Goal: Transaction & Acquisition: Register for event/course

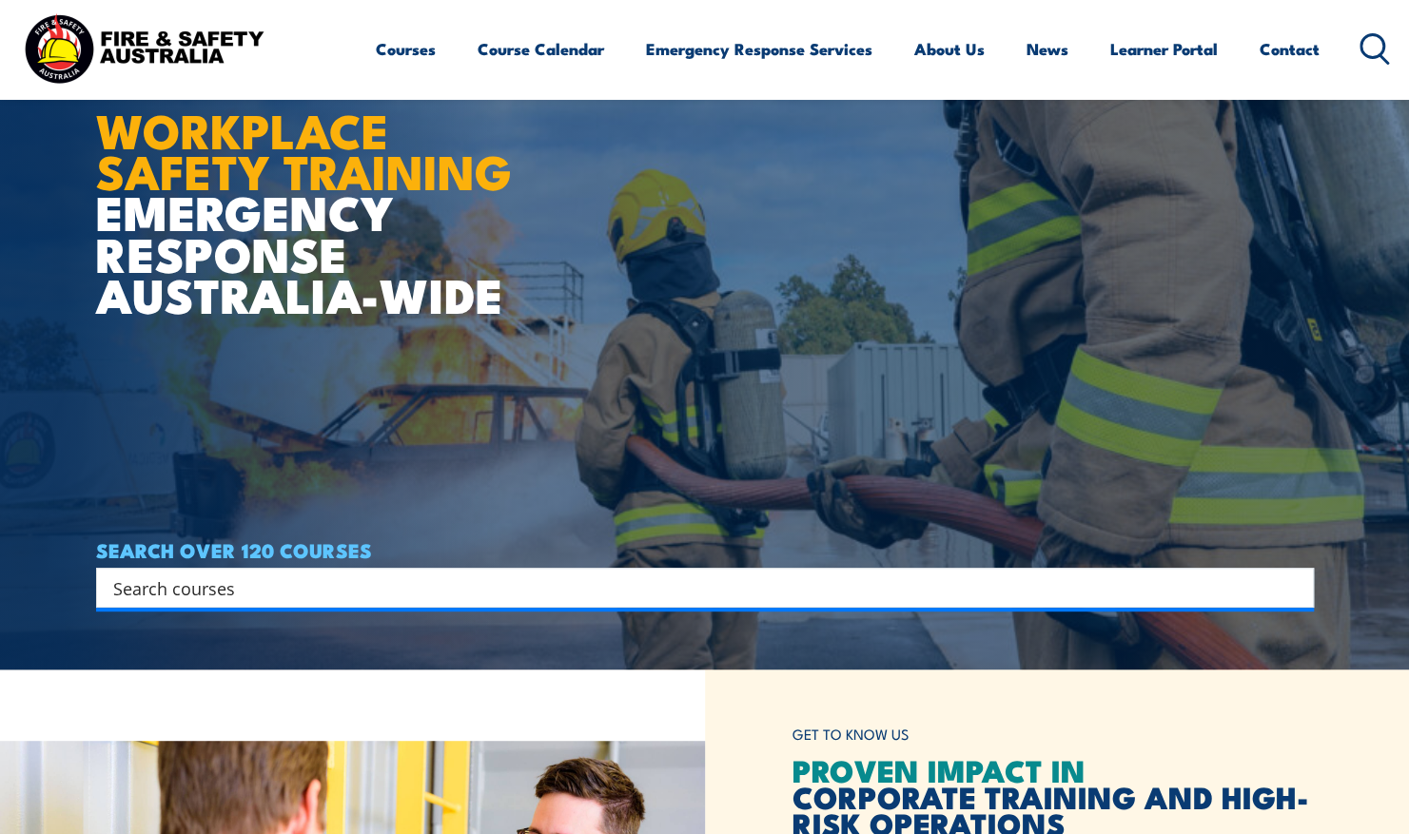
scroll to position [314, 0]
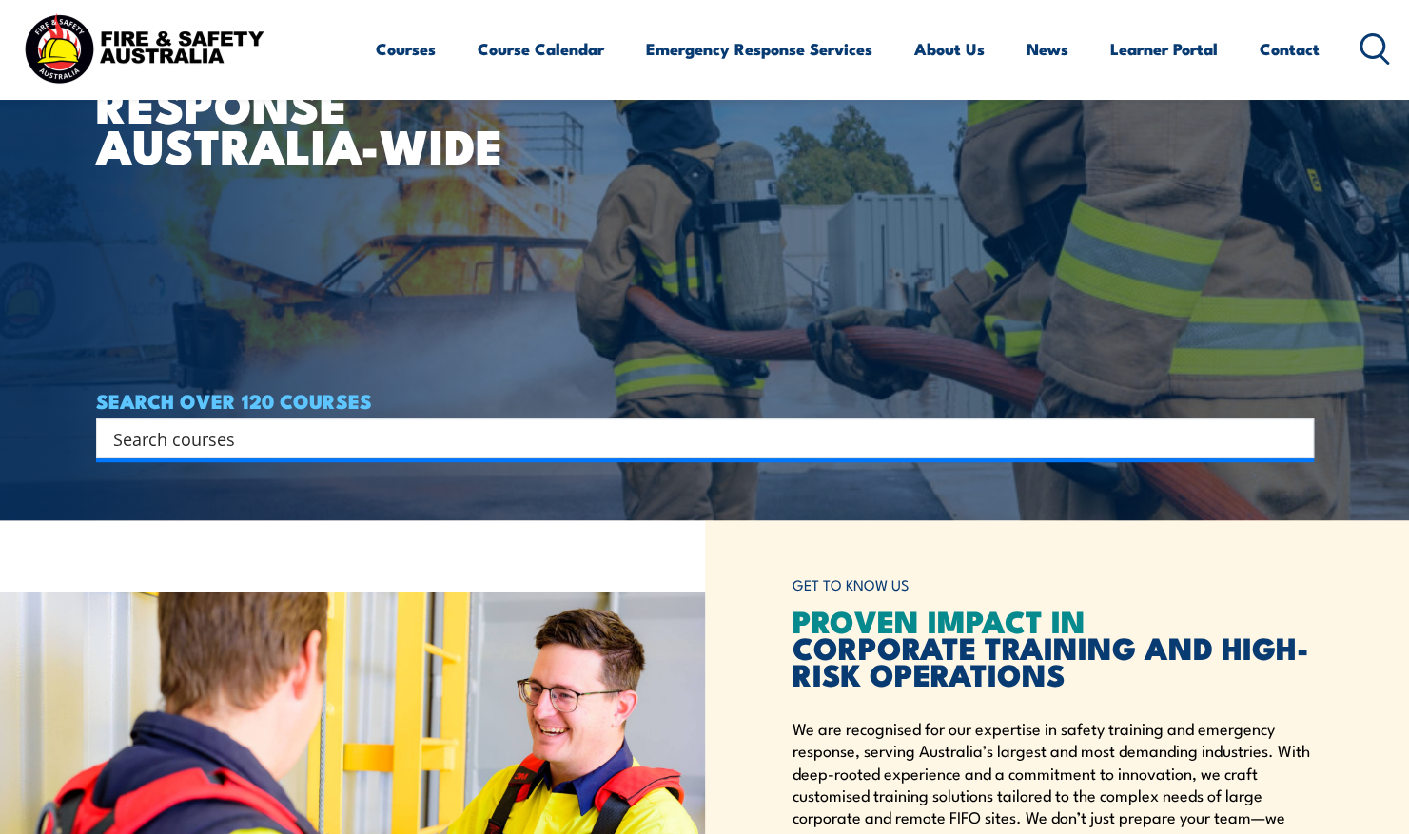
click at [610, 447] on input "Search input" at bounding box center [692, 438] width 1159 height 29
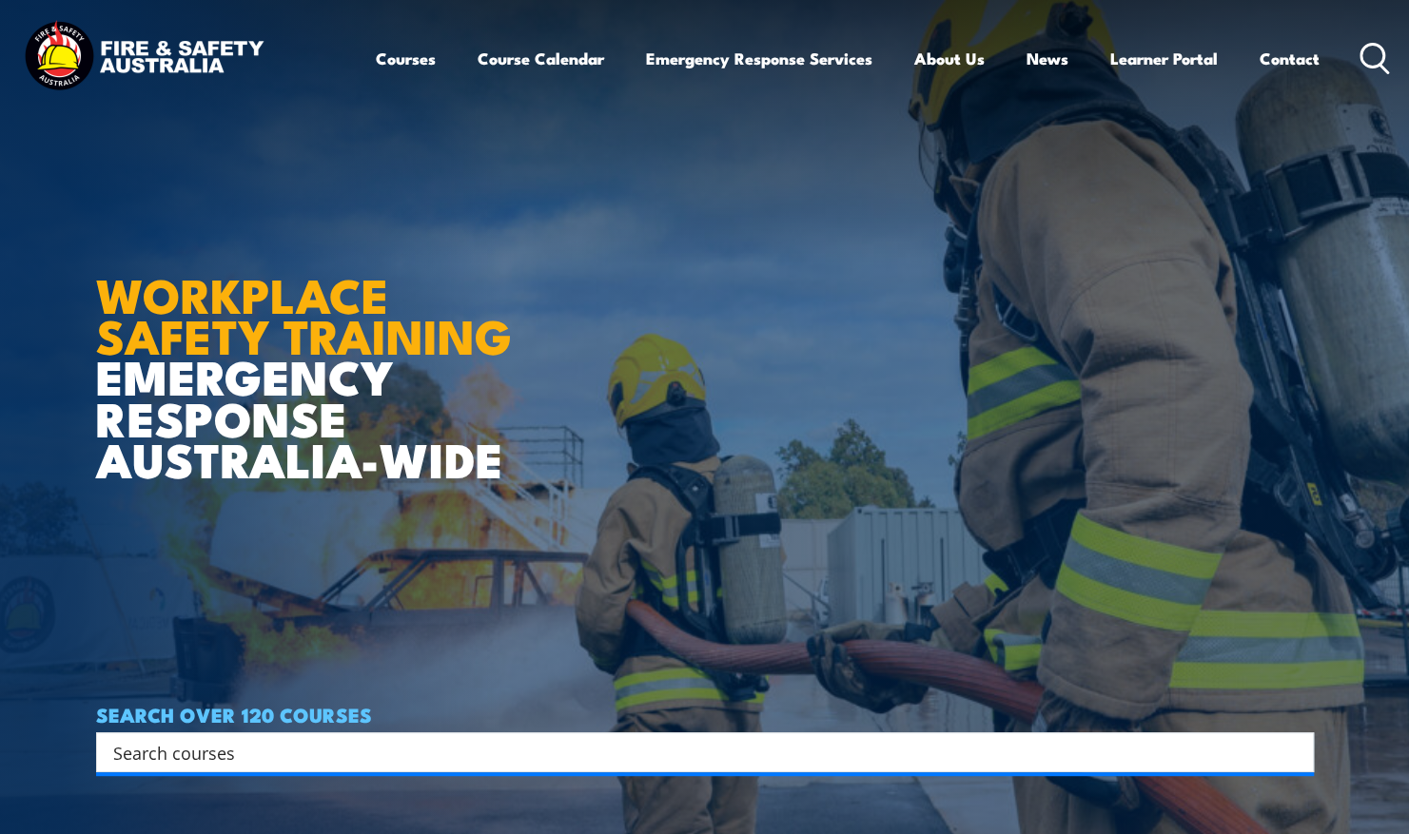
click at [402, 746] on input "Search input" at bounding box center [692, 752] width 1159 height 29
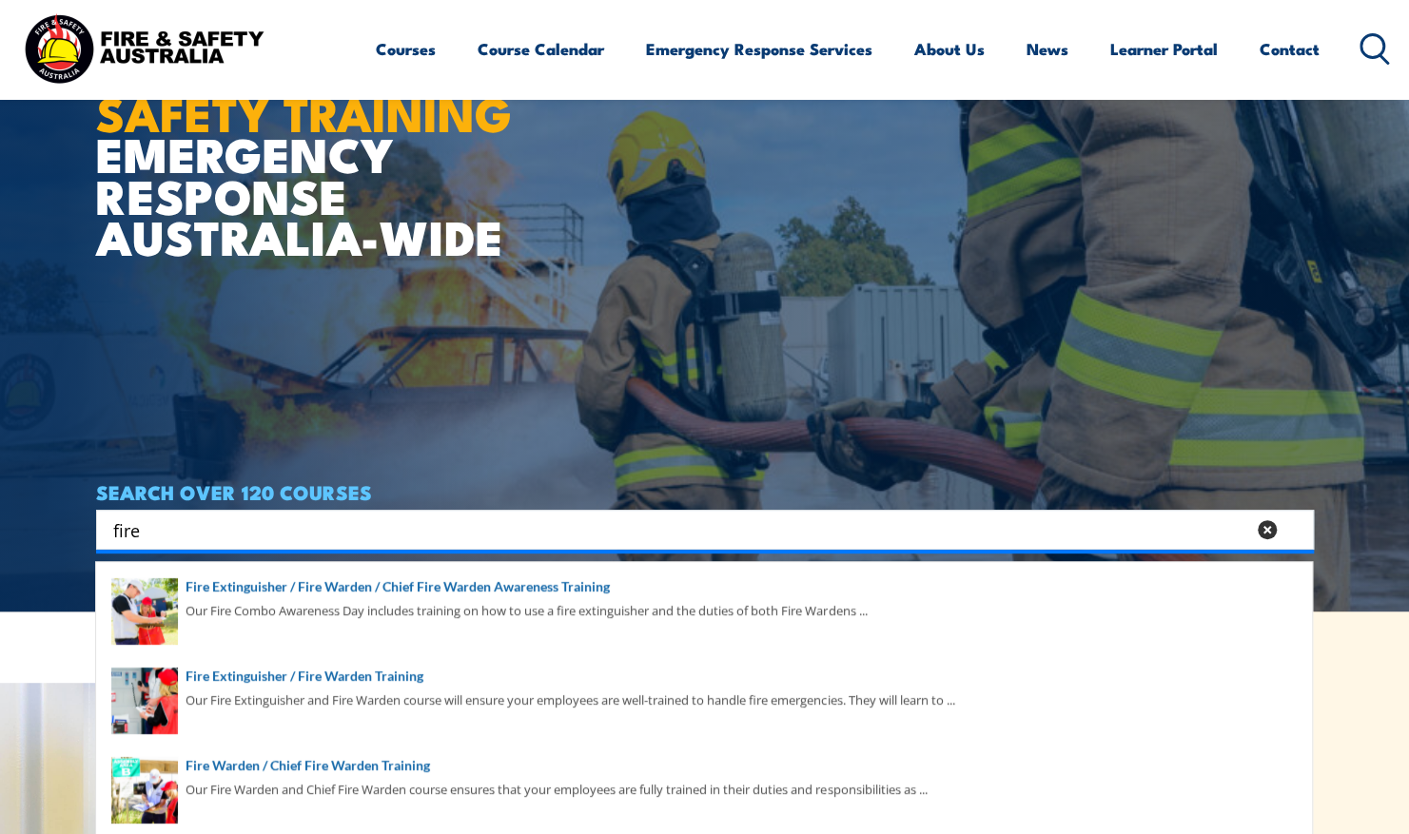
scroll to position [312, 0]
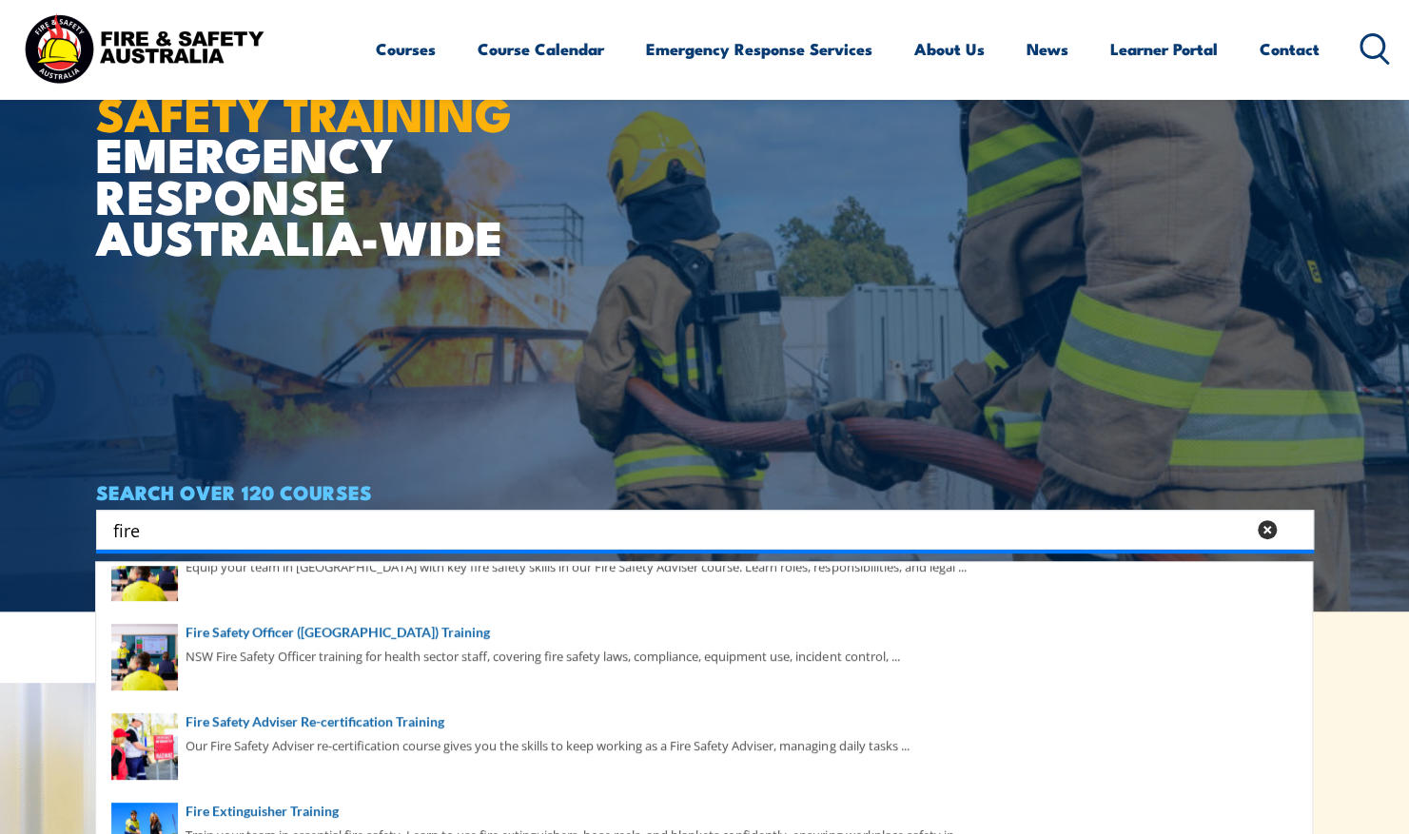
click at [403, 523] on input "fire" at bounding box center [679, 530] width 1132 height 29
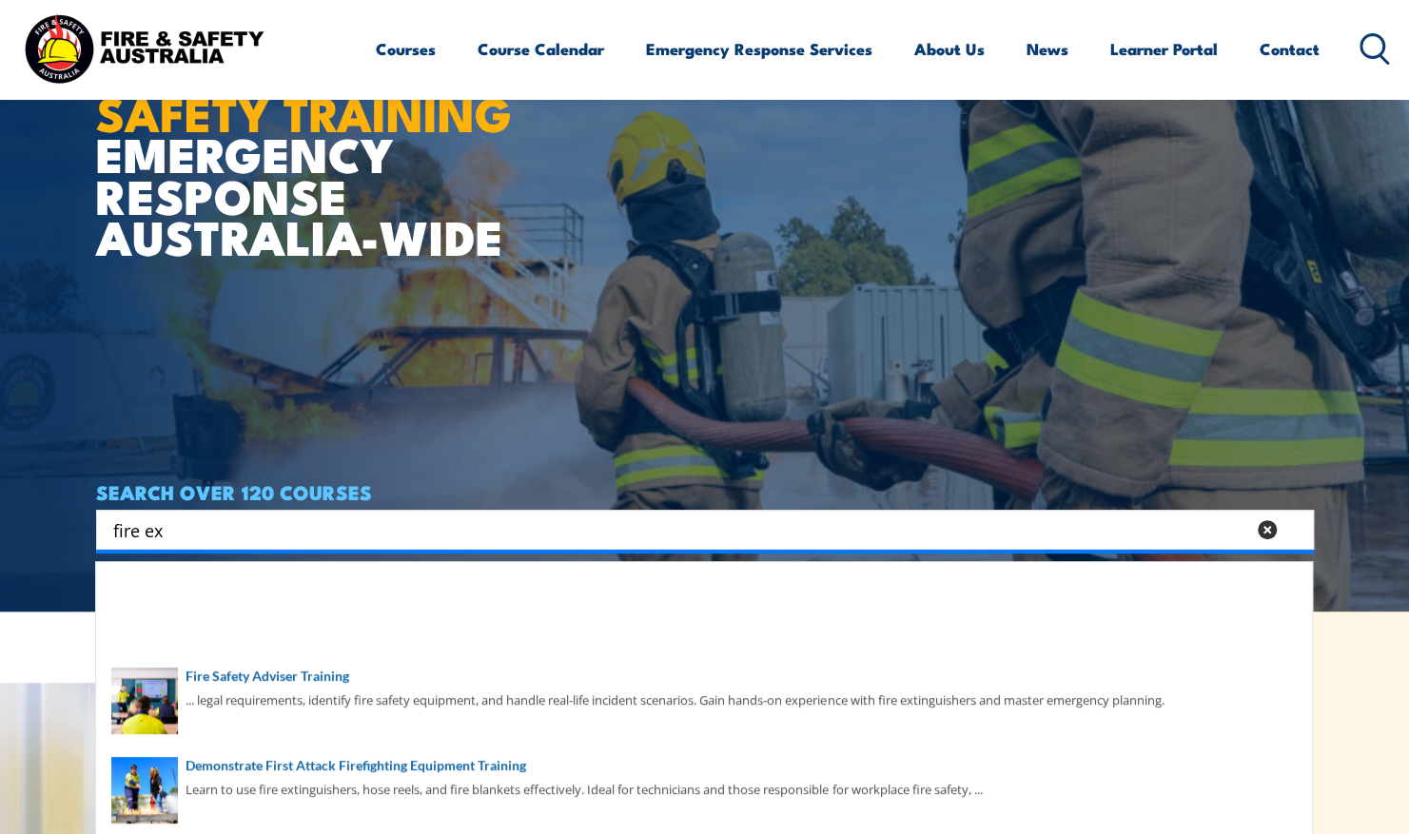
scroll to position [0, 0]
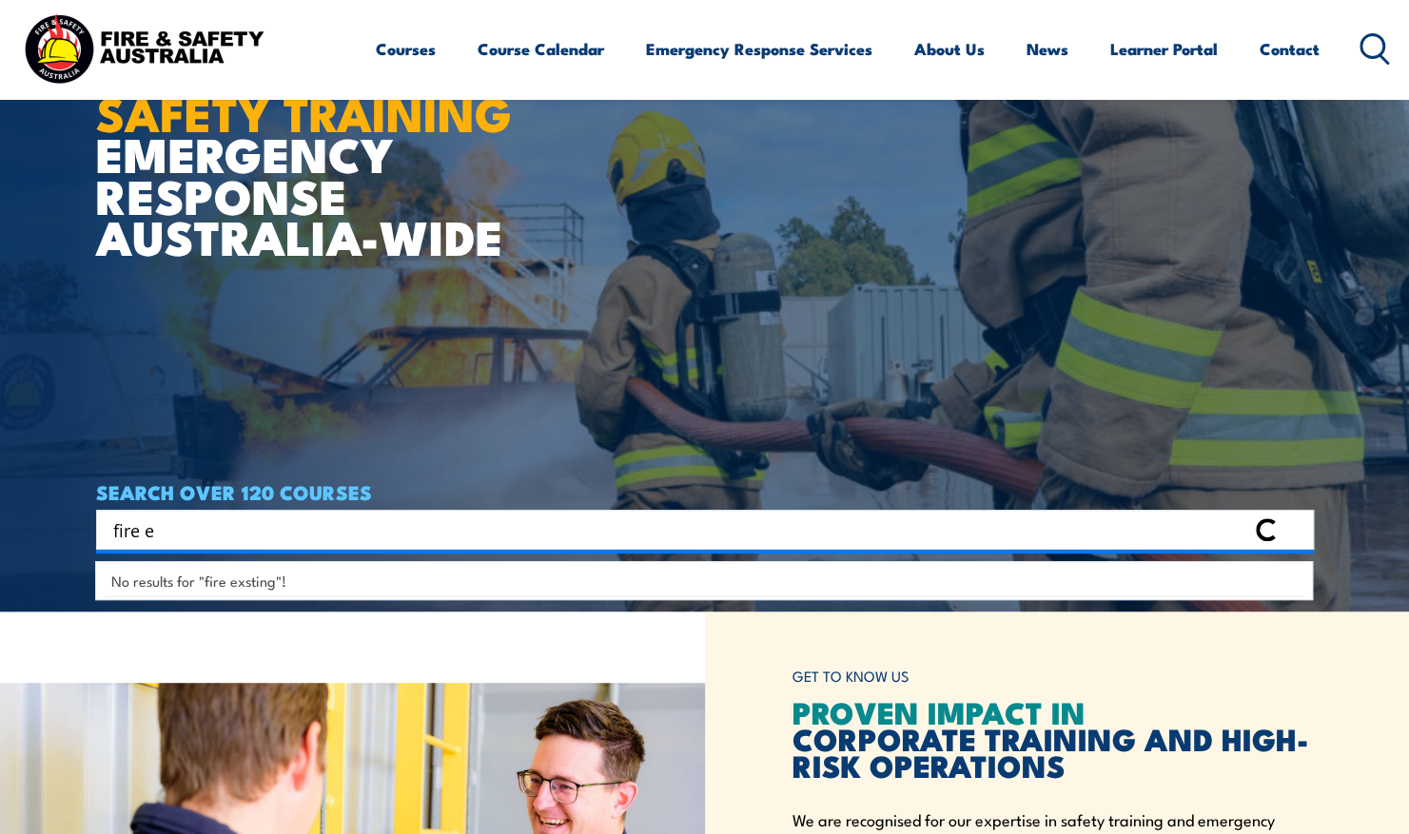
type input "fire"
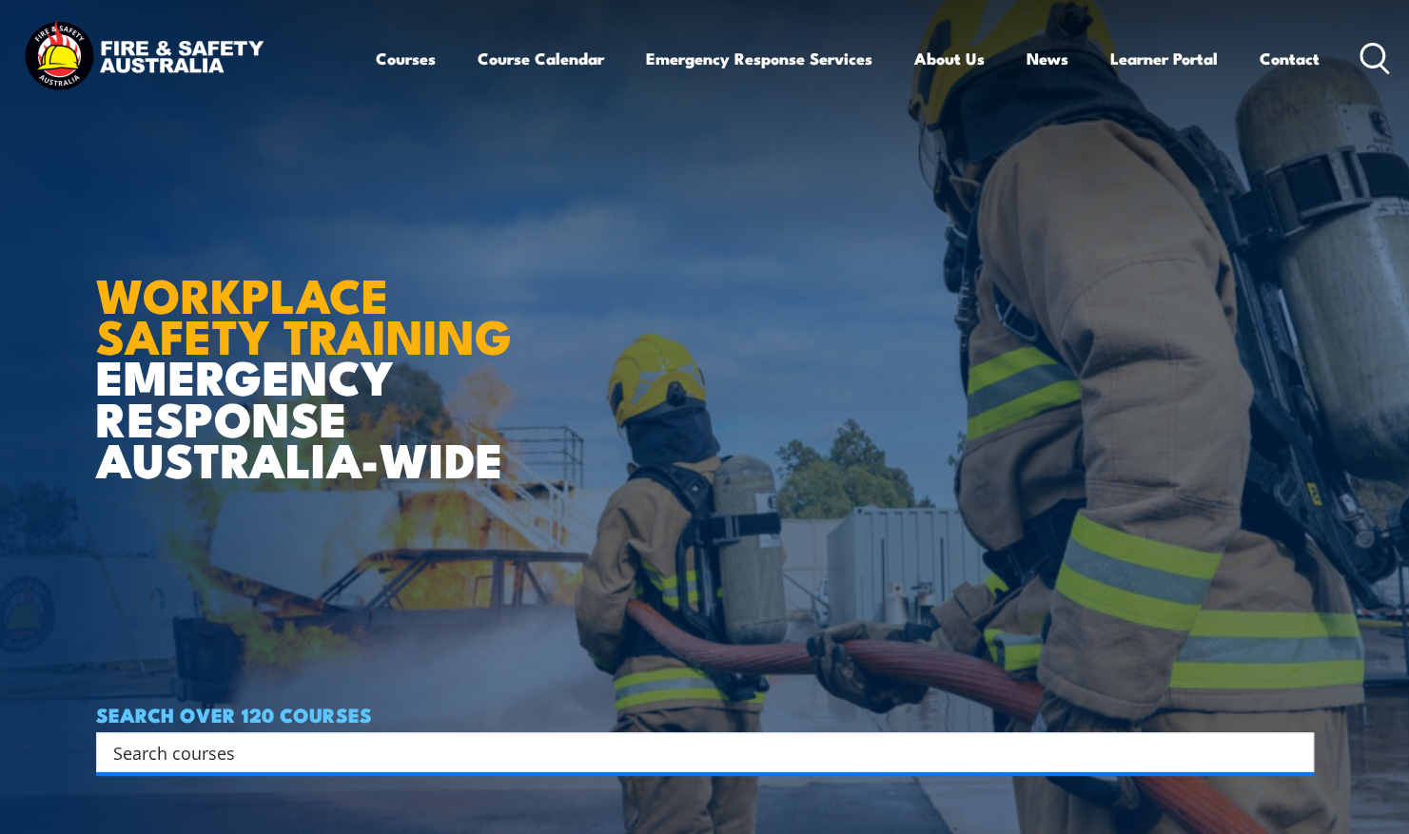
click at [339, 750] on input "Search input" at bounding box center [692, 752] width 1159 height 29
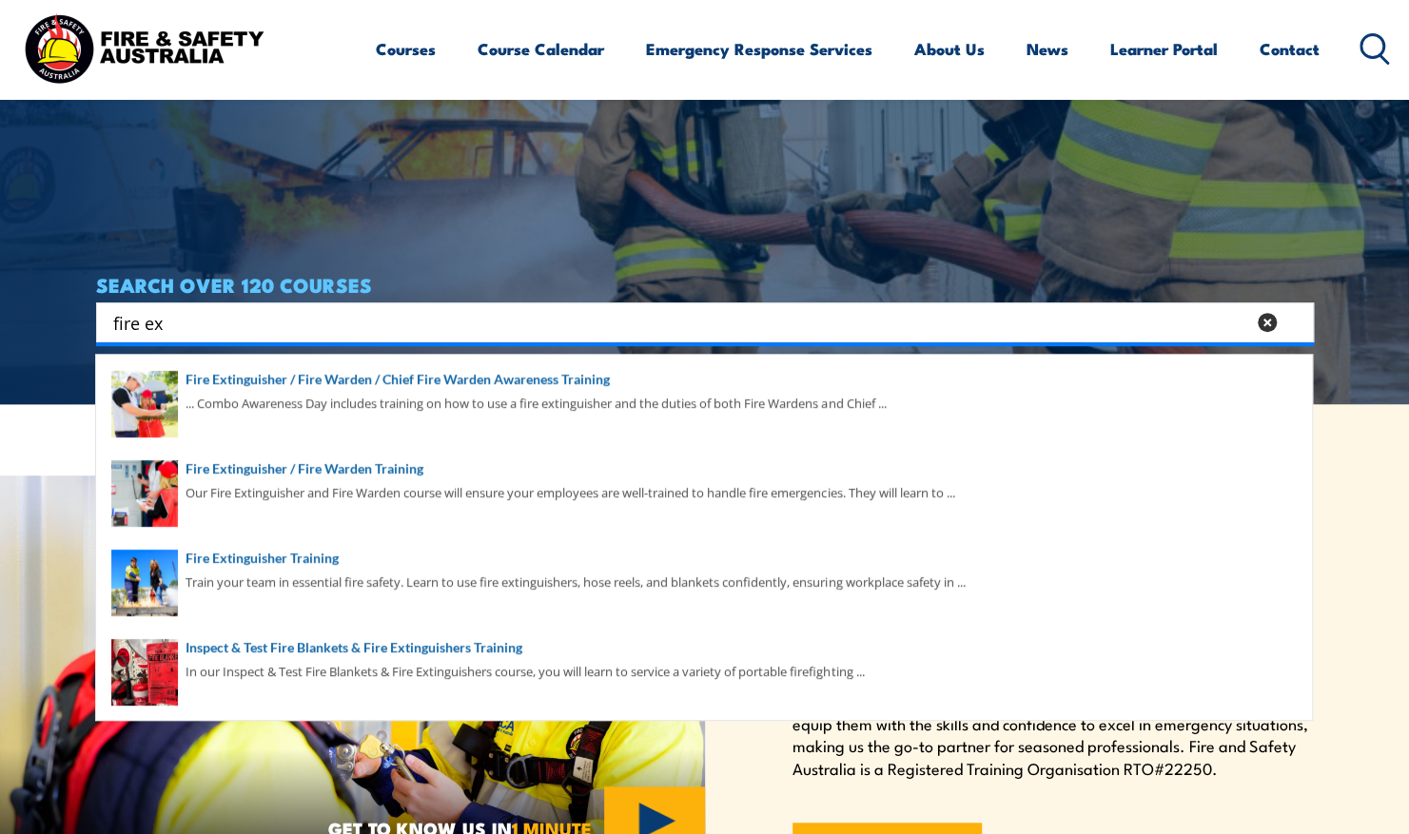
scroll to position [432, 0]
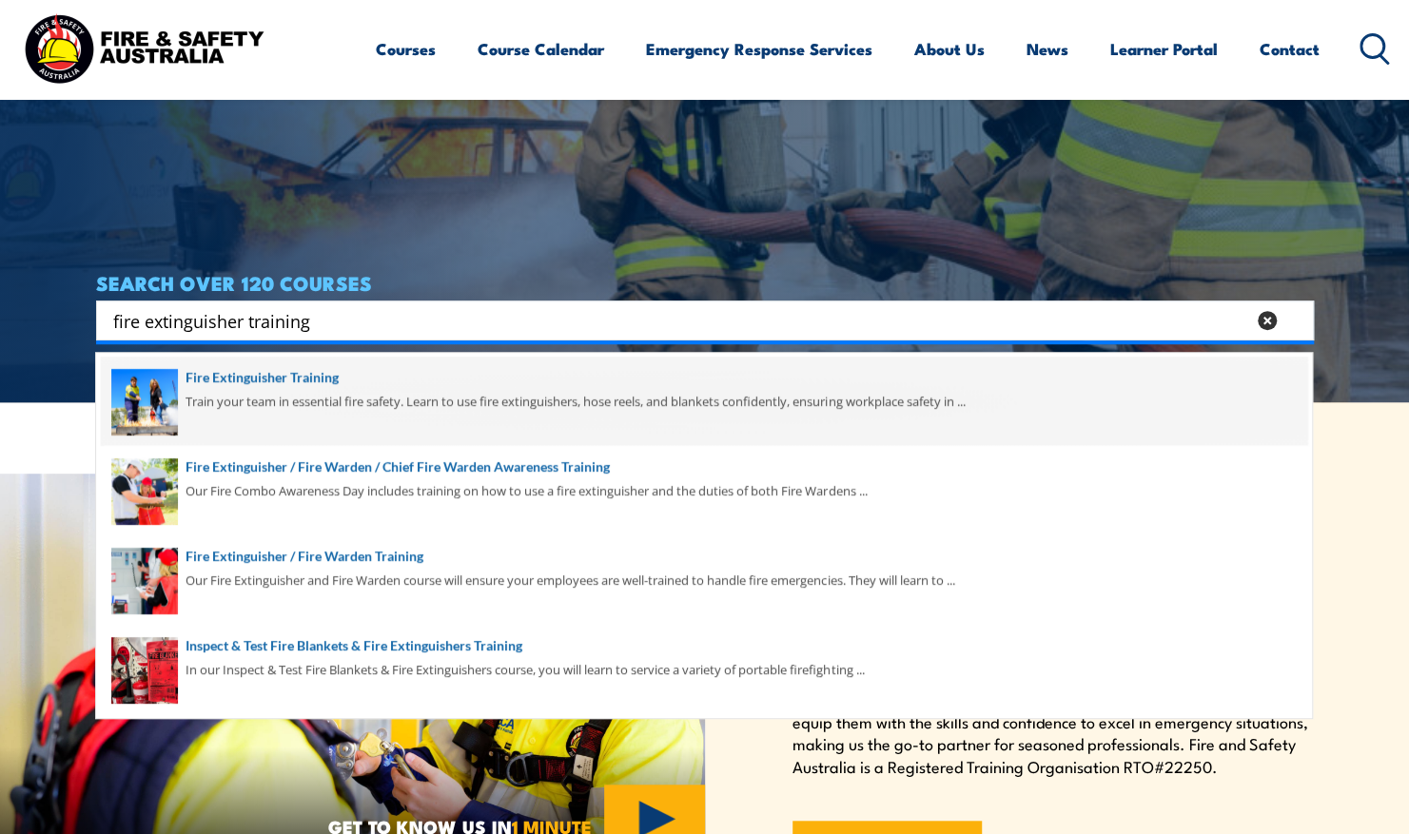
type input "fire extinguisher training"
click at [380, 422] on span at bounding box center [704, 401] width 1206 height 89
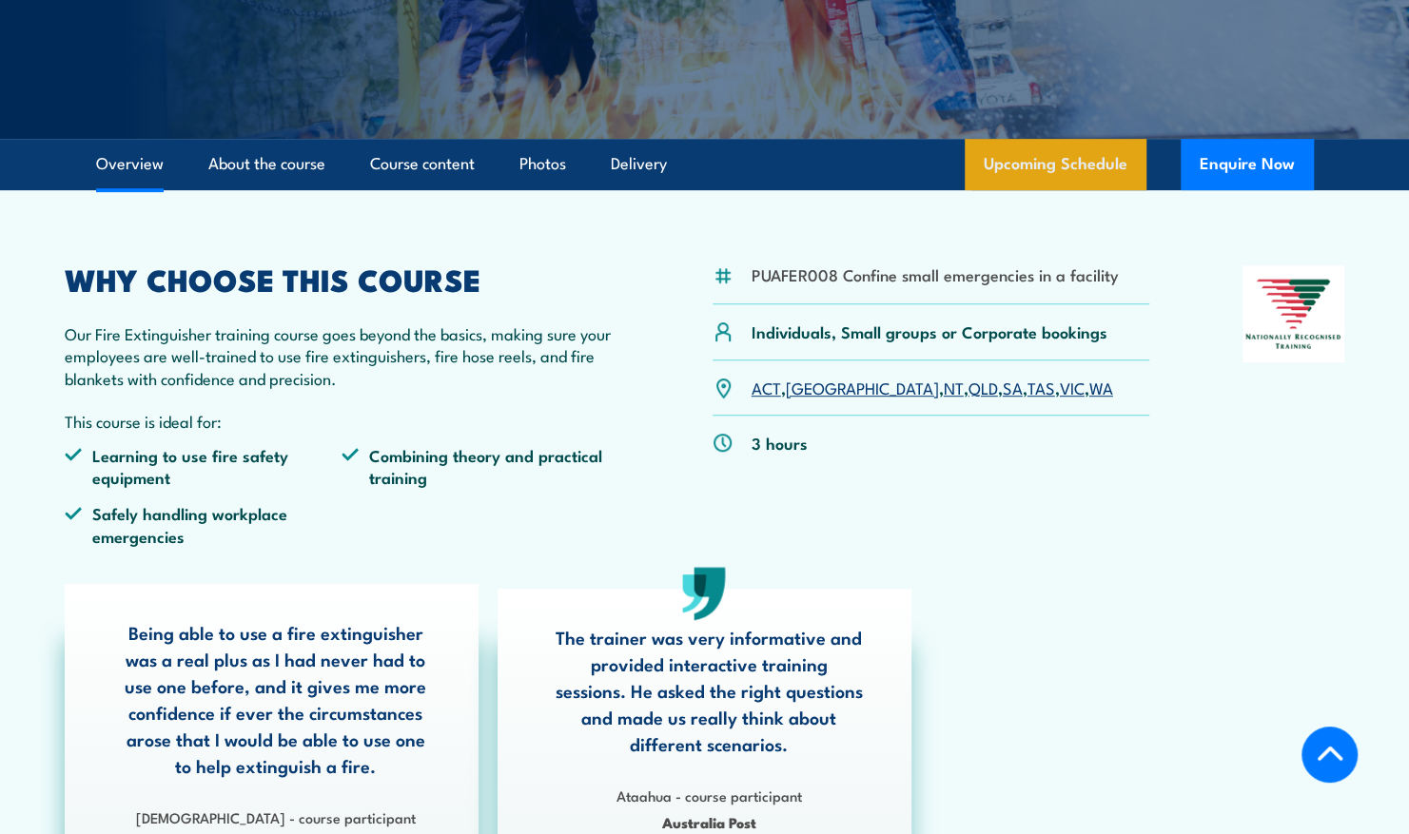
scroll to position [407, 0]
click at [810, 390] on link "NSW" at bounding box center [862, 386] width 153 height 23
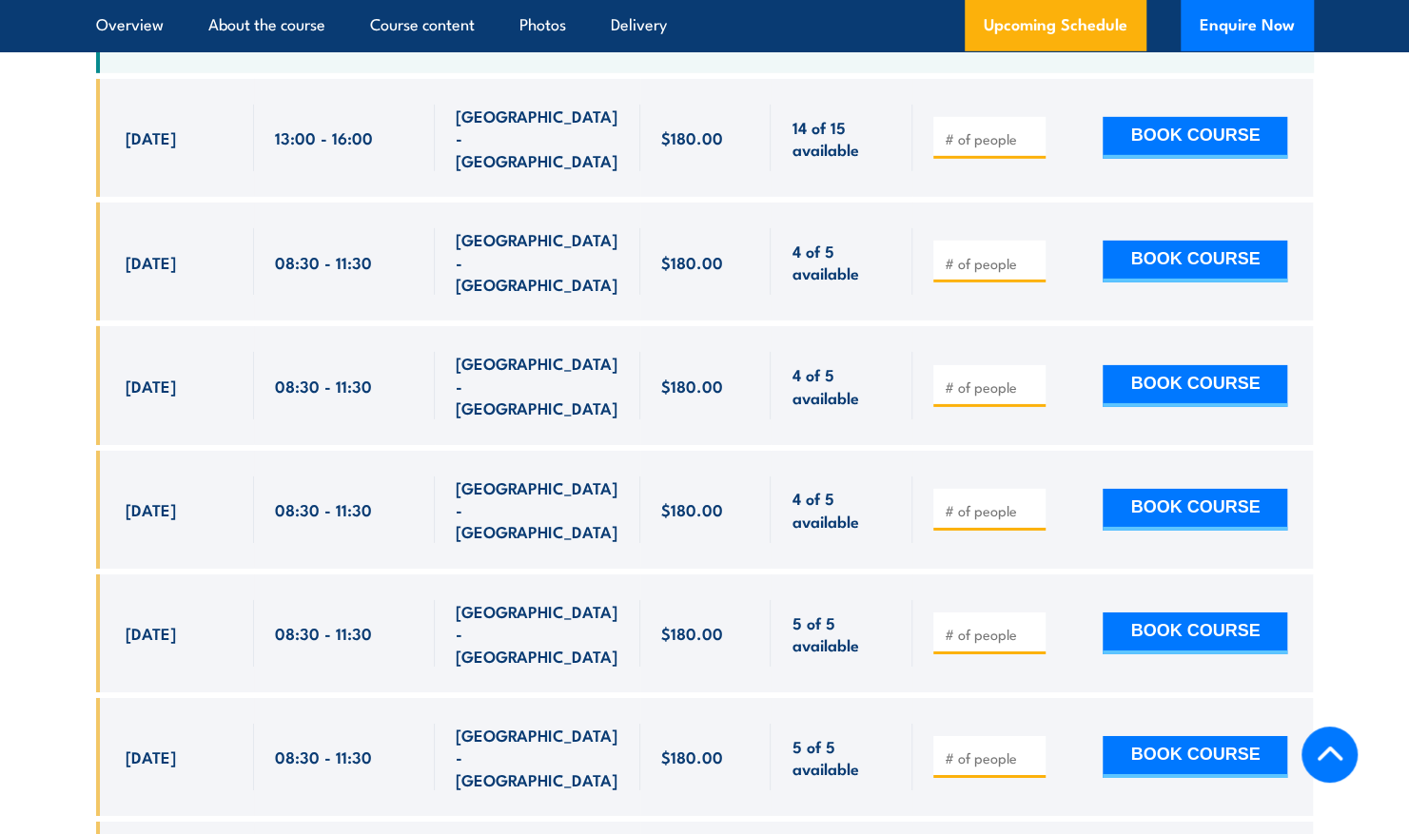
scroll to position [3439, 0]
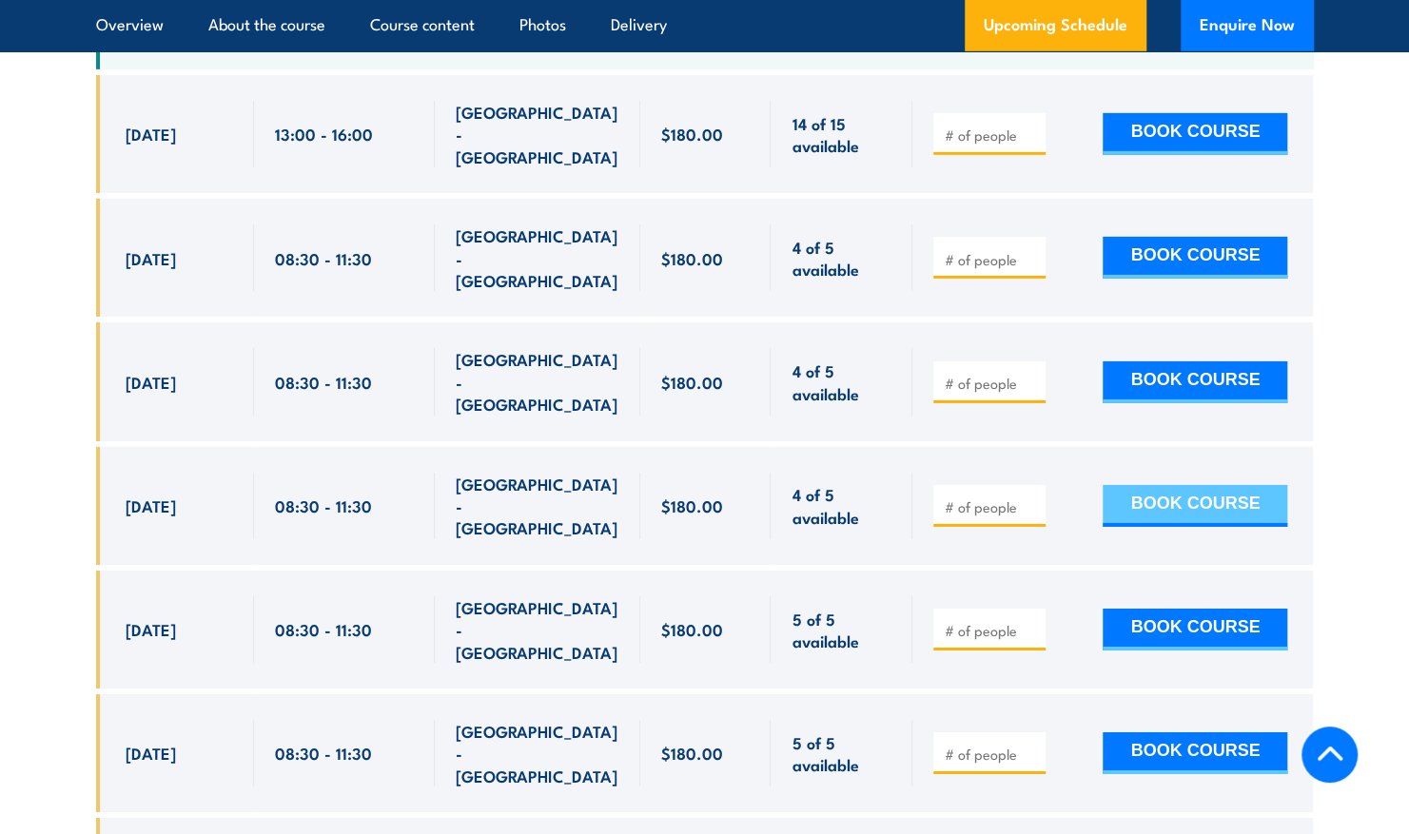
click at [1148, 485] on button "BOOK COURSE" at bounding box center [1194, 506] width 185 height 42
type input "1"
click at [1033, 497] on input "1" at bounding box center [991, 506] width 95 height 19
click at [1155, 485] on button "BOOK COURSE" at bounding box center [1194, 506] width 185 height 42
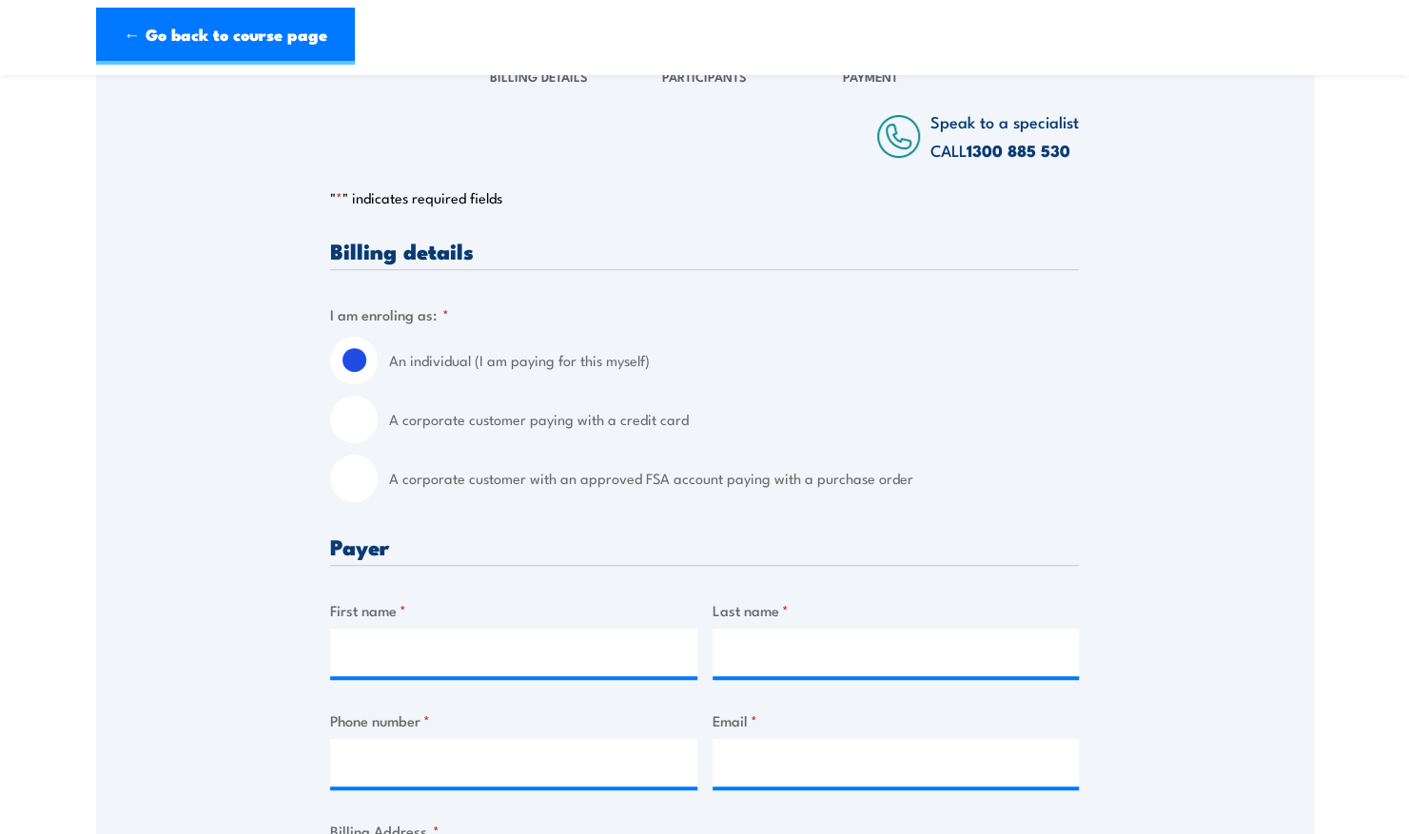
scroll to position [304, 0]
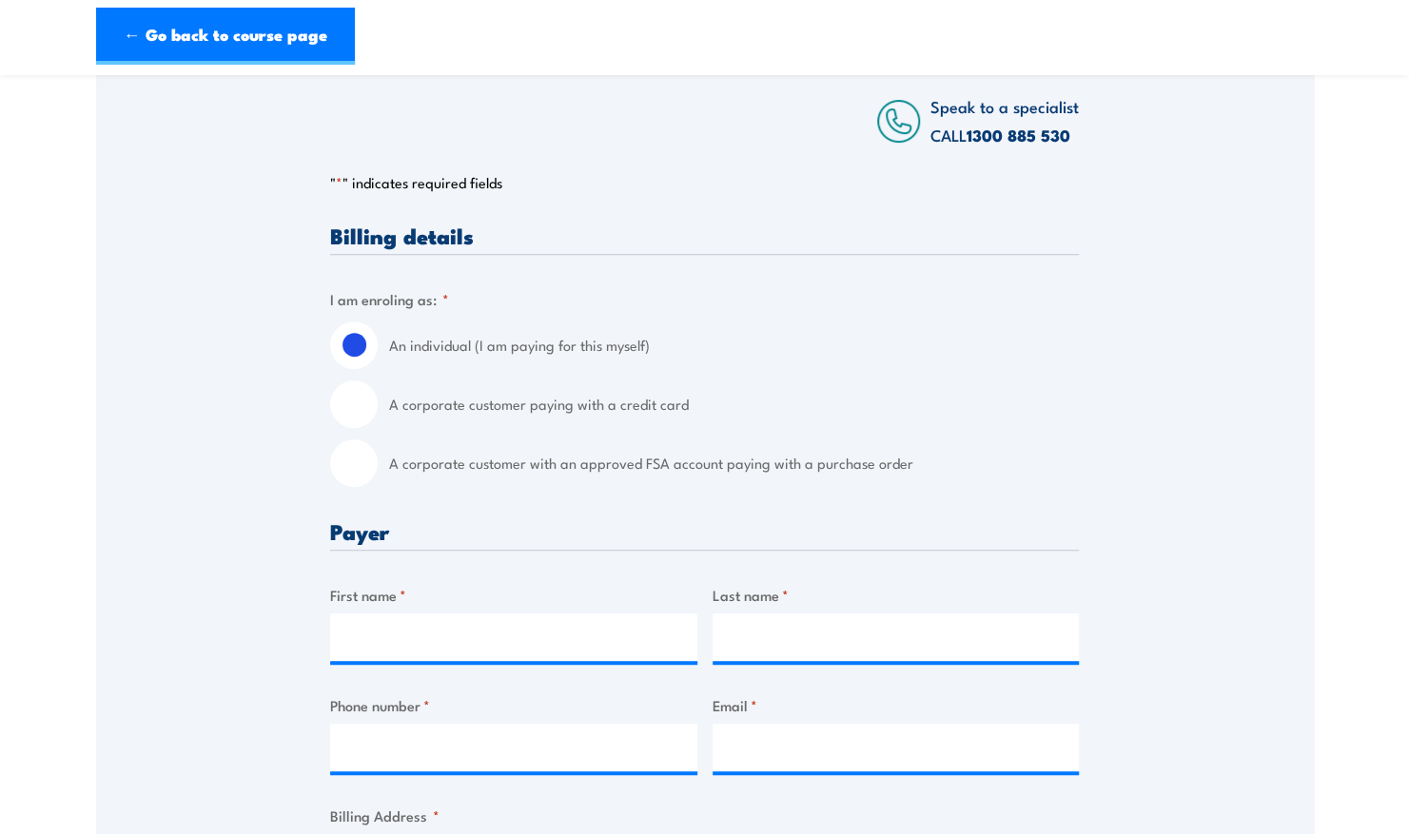
click at [336, 468] on input "A corporate customer with an approved FSA account paying with a purchase order" at bounding box center [354, 463] width 48 height 48
radio input "true"
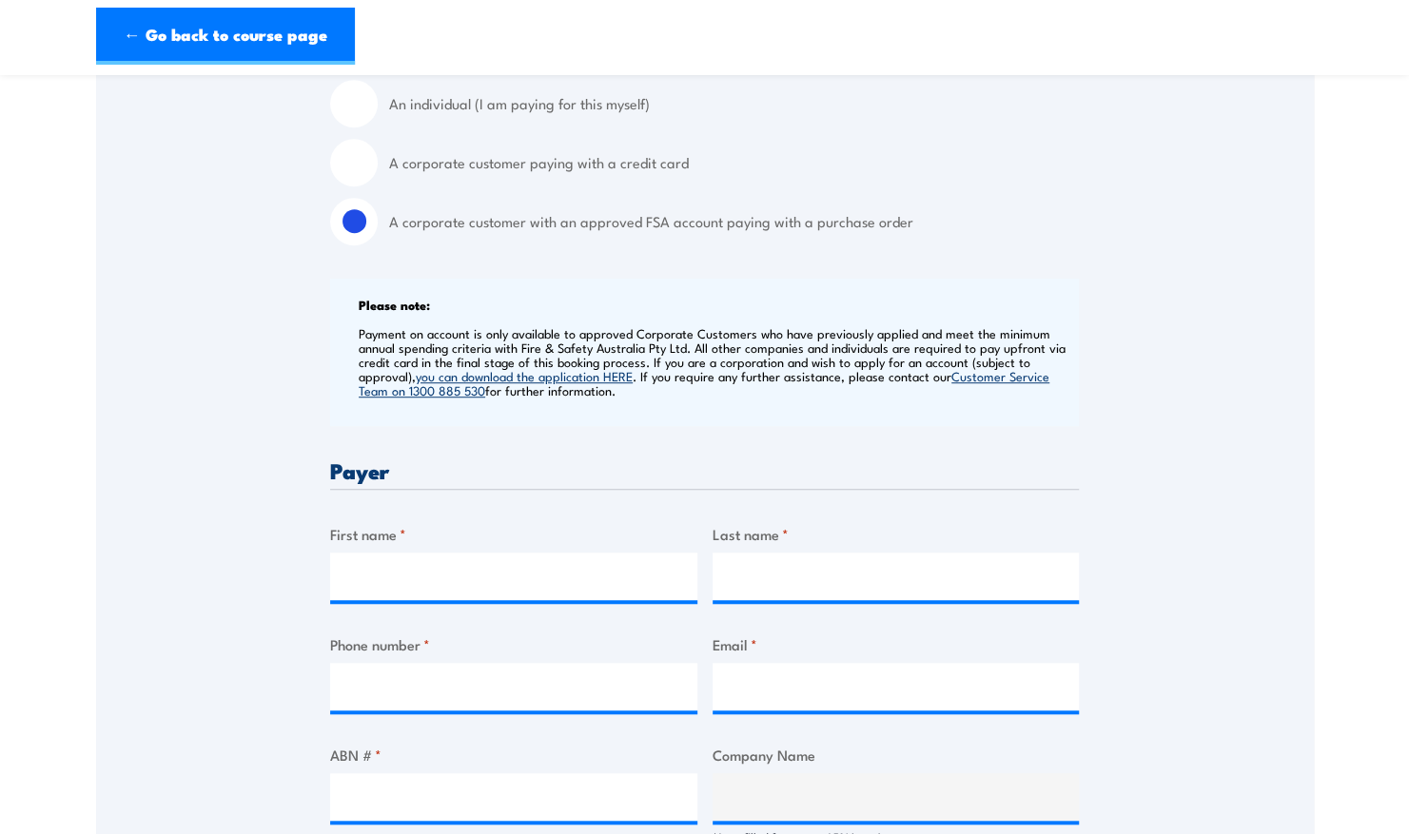
scroll to position [548, 0]
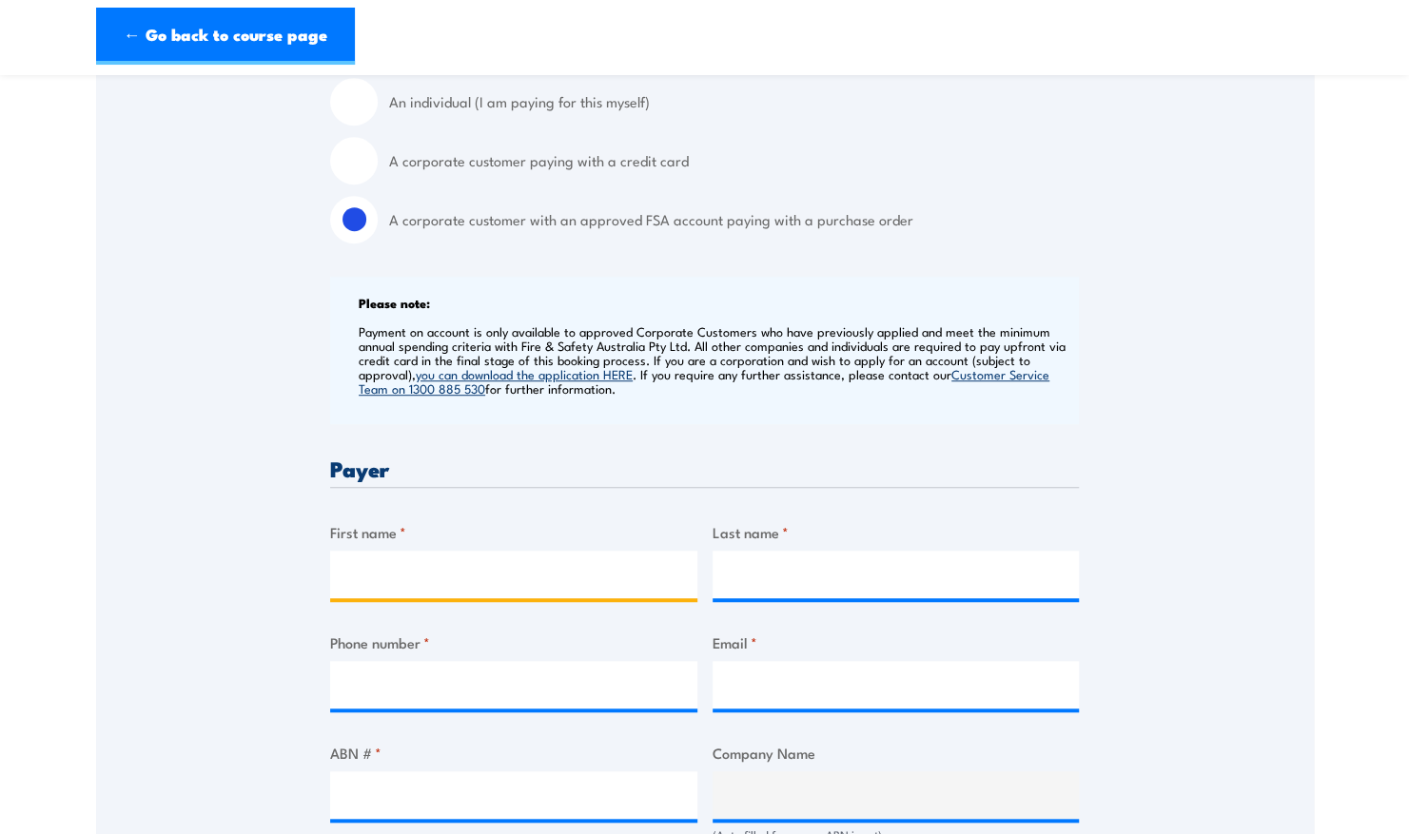
click at [392, 573] on input "First name *" at bounding box center [513, 575] width 367 height 48
type input "[PERSON_NAME]"
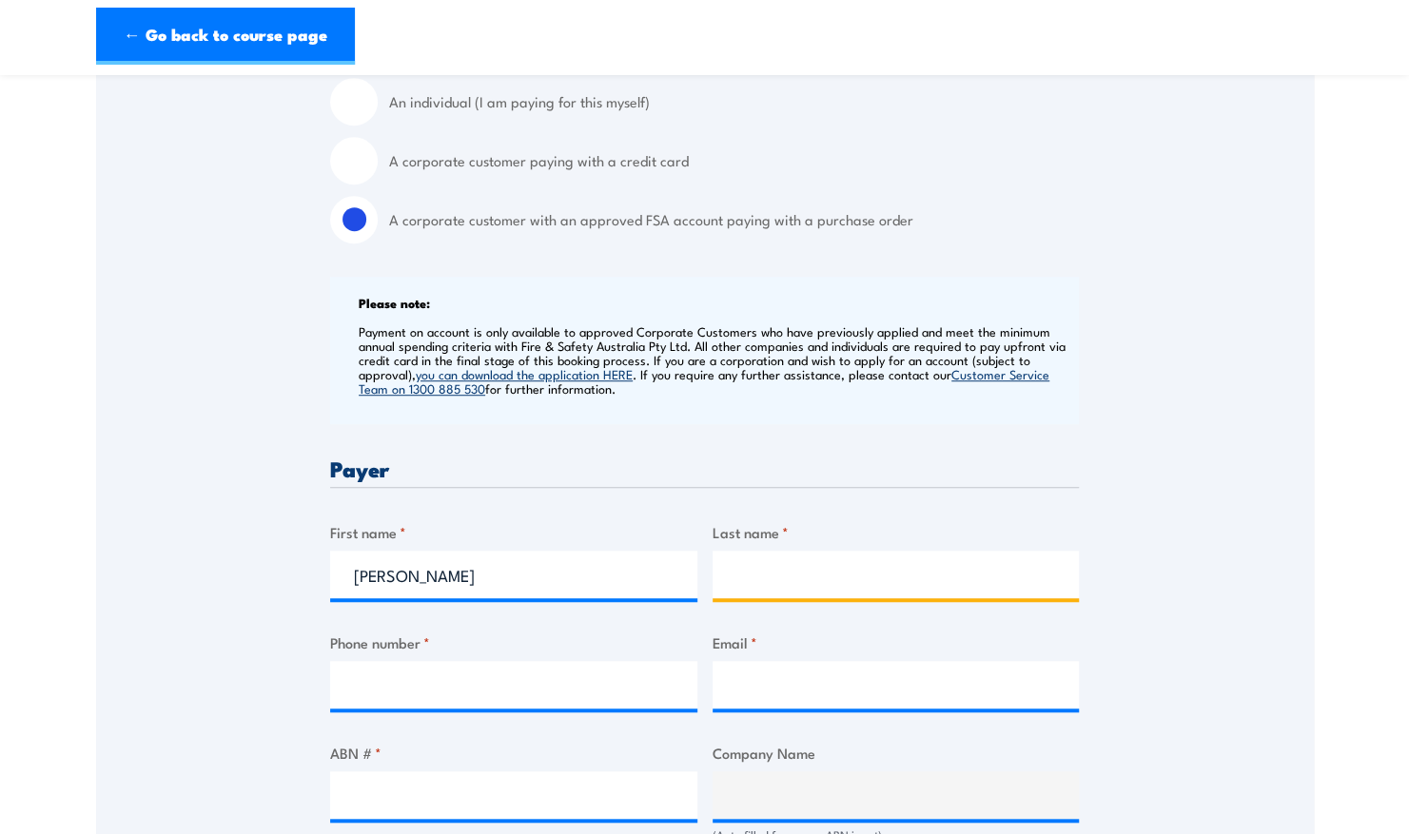
click at [750, 583] on input "Last name *" at bounding box center [895, 575] width 367 height 48
type input "[PERSON_NAME]"
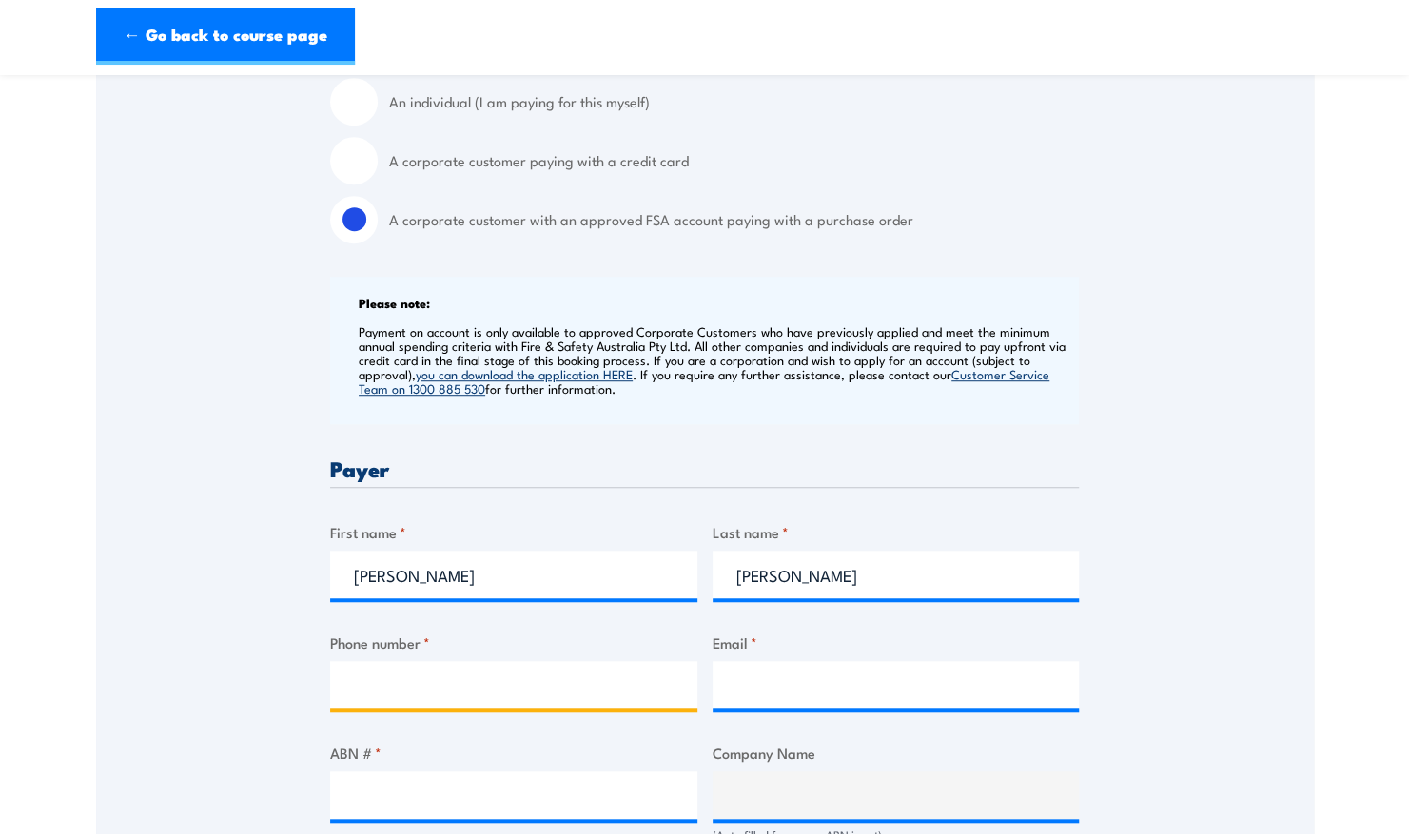
click at [457, 677] on input "Phone number *" at bounding box center [513, 685] width 367 height 48
type input "0404547185"
click at [758, 685] on input "Email *" at bounding box center [895, 685] width 367 height 48
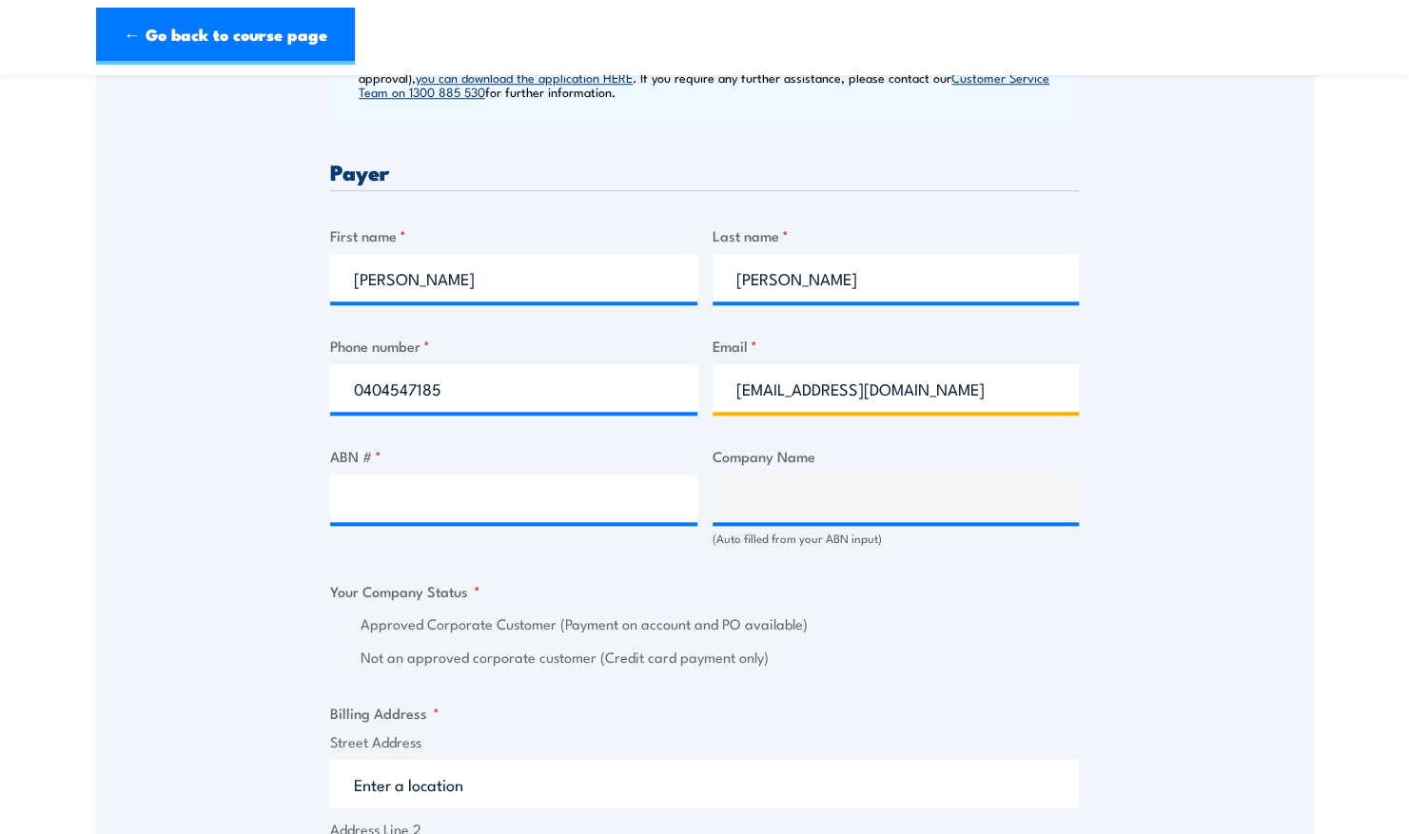
scroll to position [909, 0]
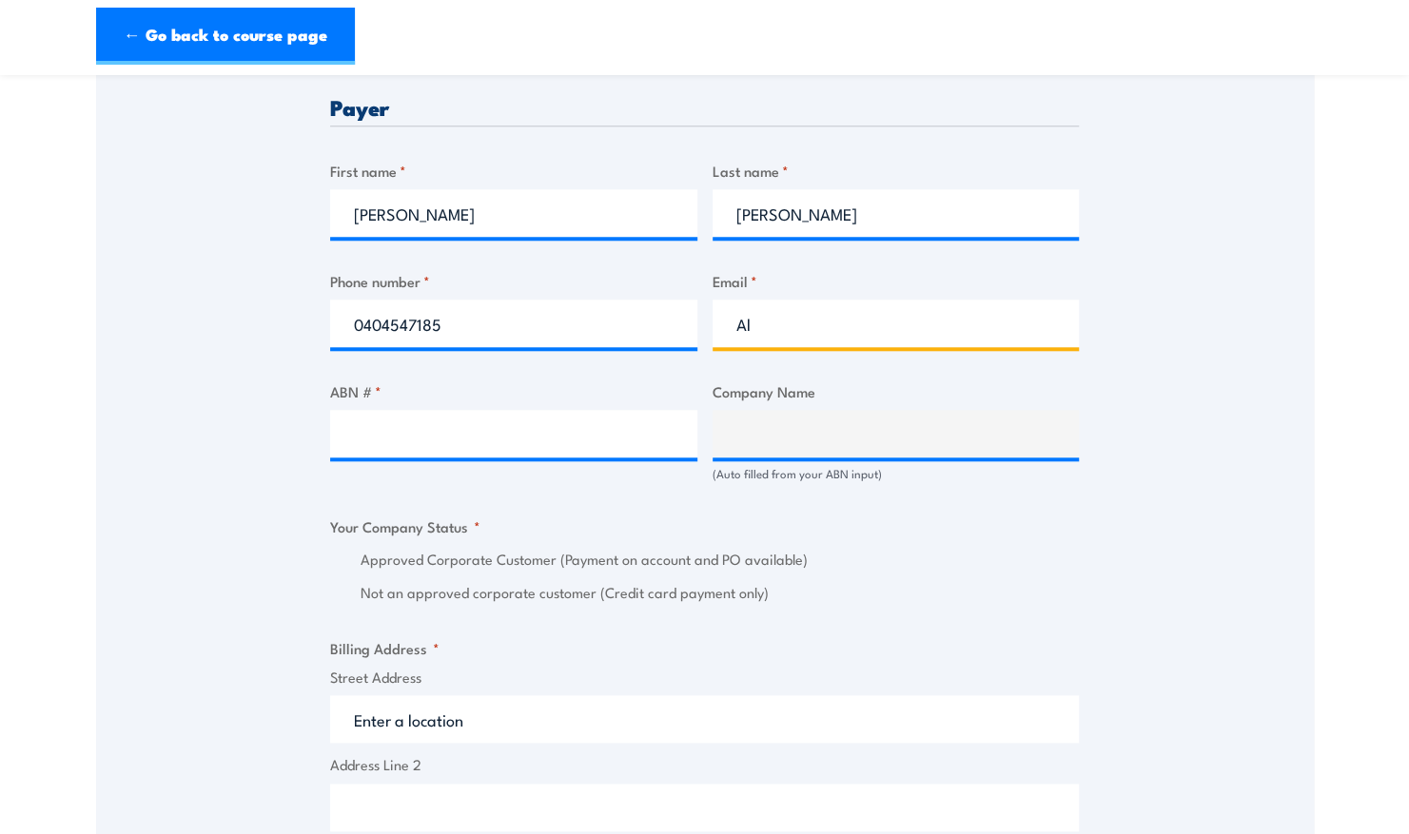
type input "A"
paste input "r [EMAIL_ADDRESS][DOMAIN_NAME] i"
click at [746, 322] on input "r [EMAIL_ADDRESS][DOMAIN_NAME]" at bounding box center [895, 324] width 367 height 48
click at [923, 321] on input "[EMAIL_ADDRESS][DOMAIN_NAME]" at bounding box center [895, 324] width 367 height 48
type input "[EMAIL_ADDRESS][DOMAIN_NAME]"
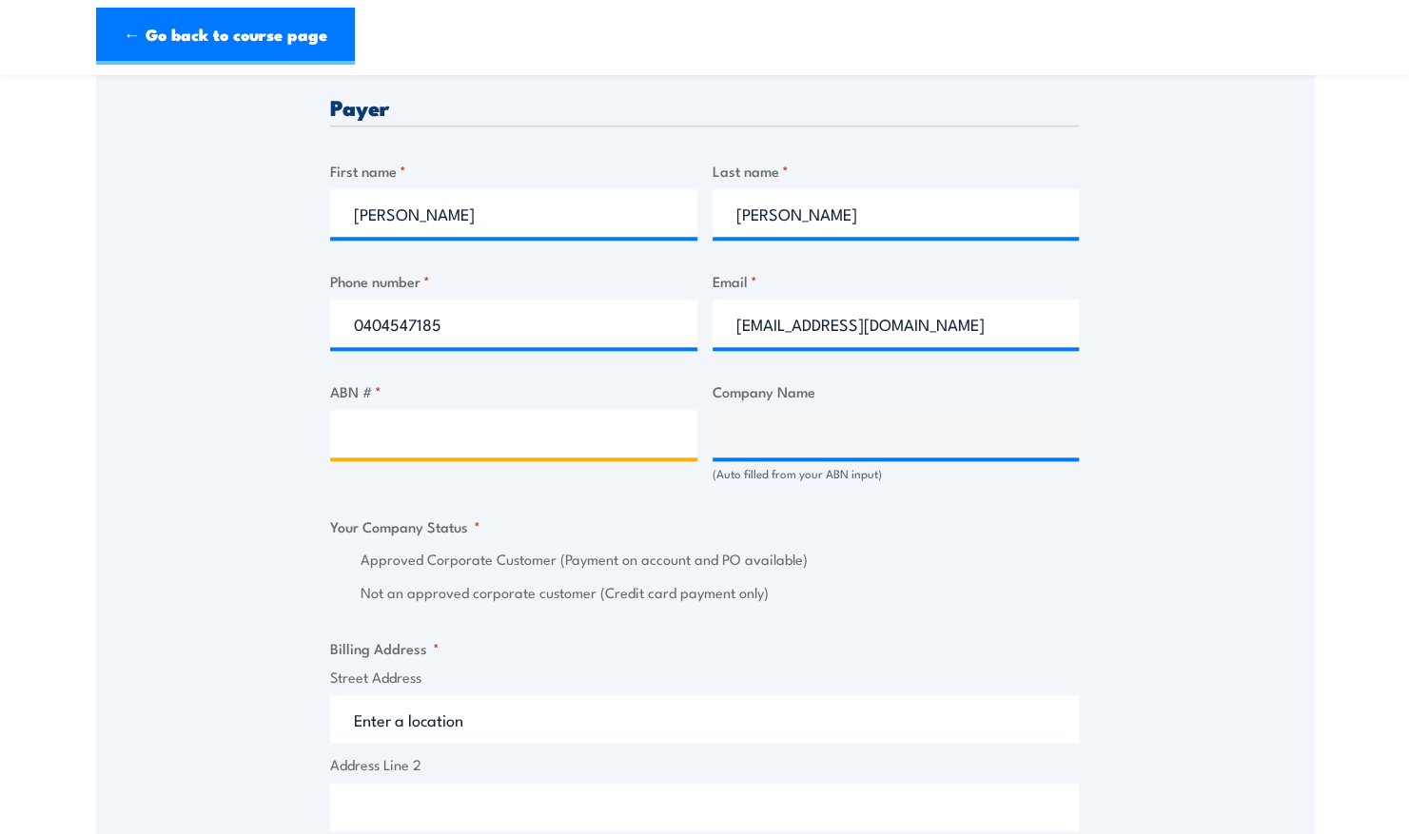
paste input "17 106 297 394"
click at [528, 438] on input "17 106 297 394" at bounding box center [513, 434] width 367 height 48
type input "17 106 297 394"
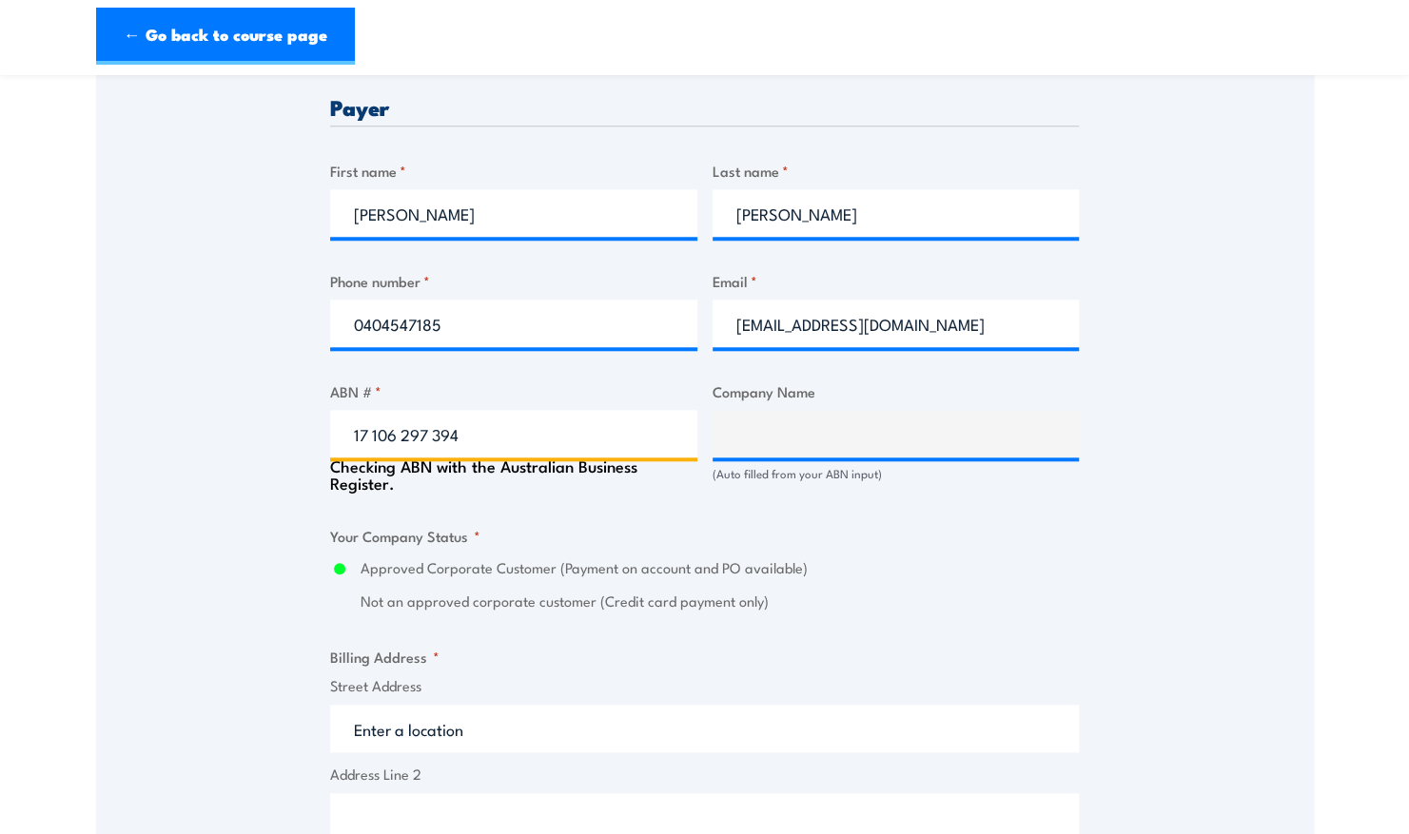
type input "GRILL'D PTY LTD"
radio input "true"
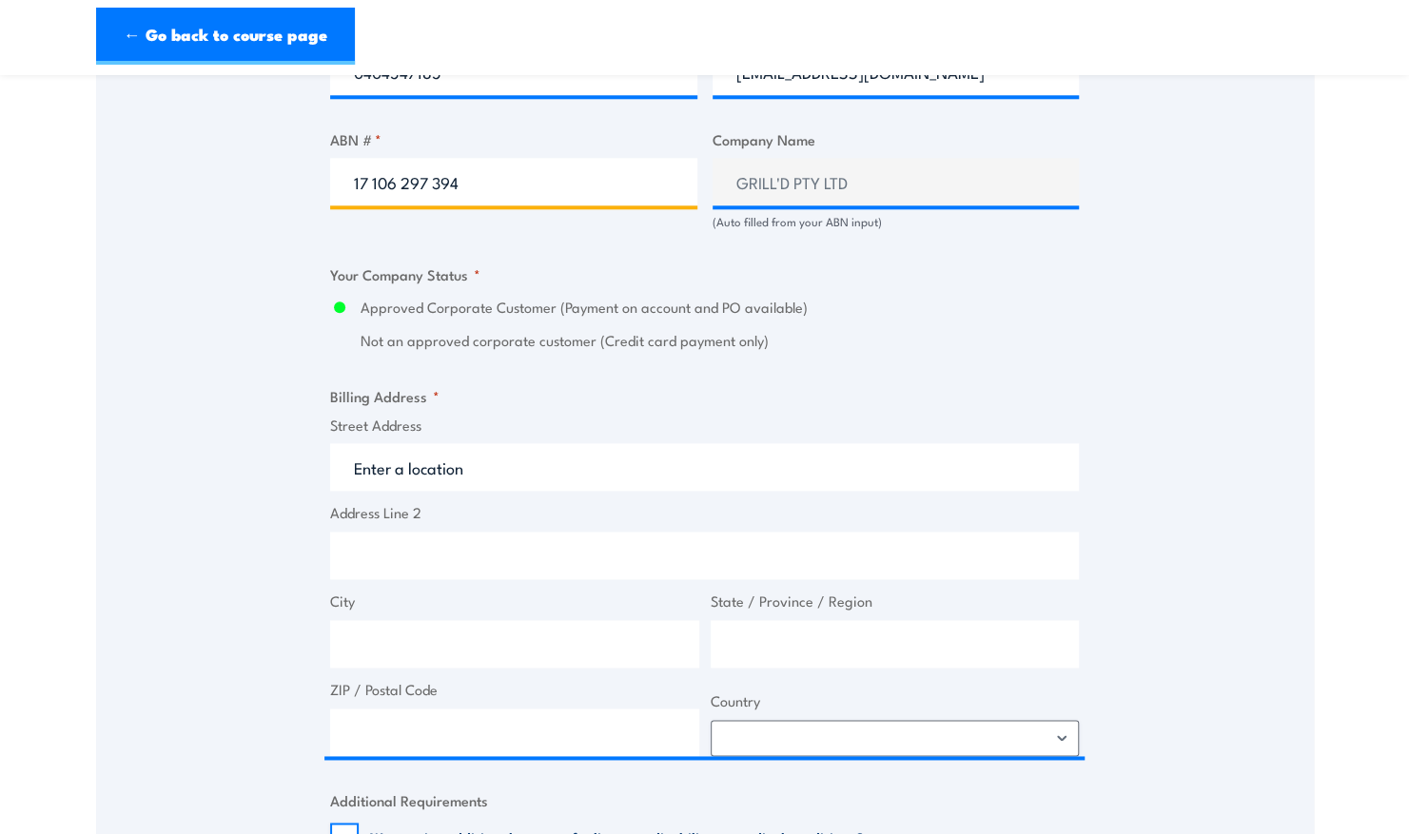
scroll to position [1160, 0]
type input "17 106 297 394"
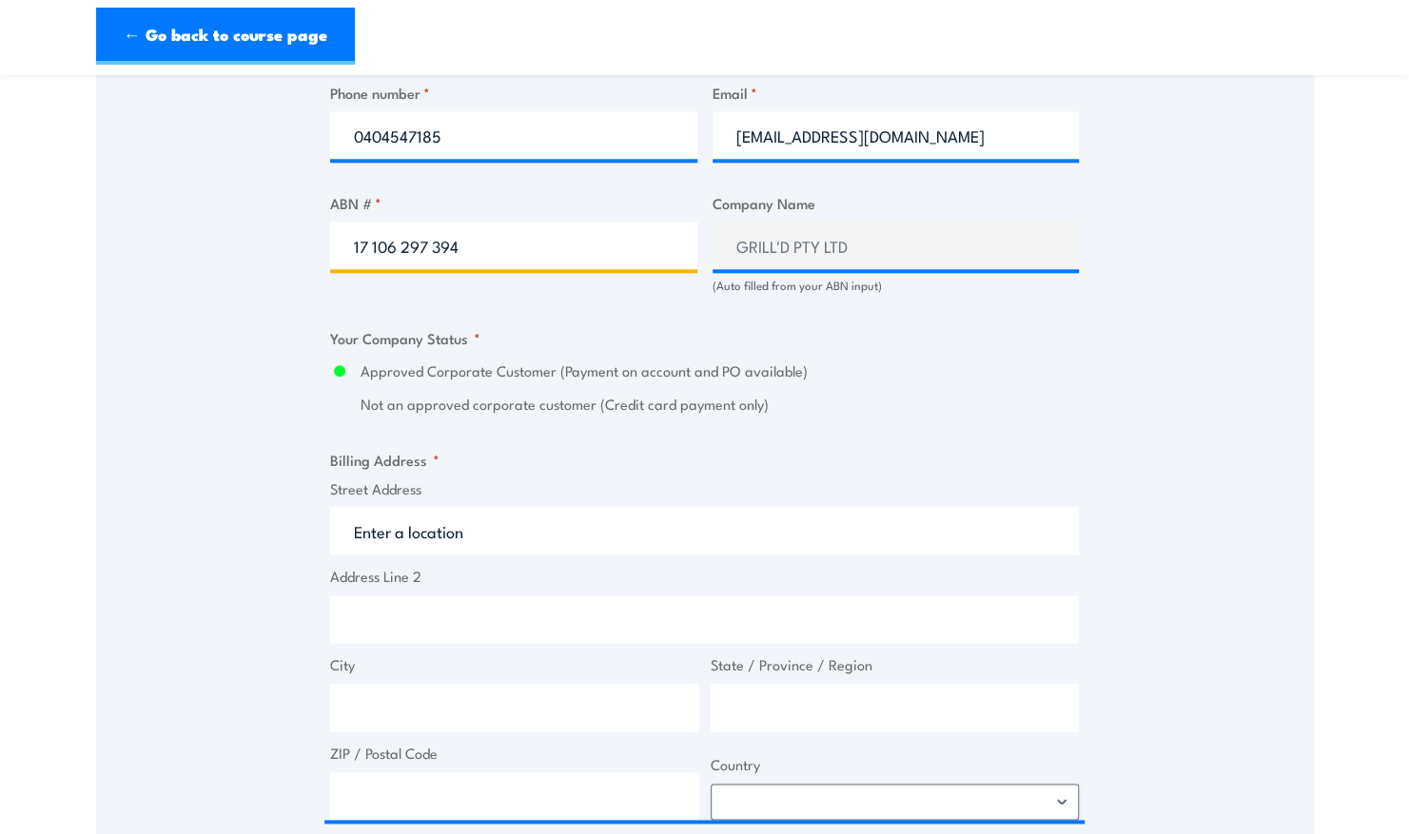
scroll to position [1096, 0]
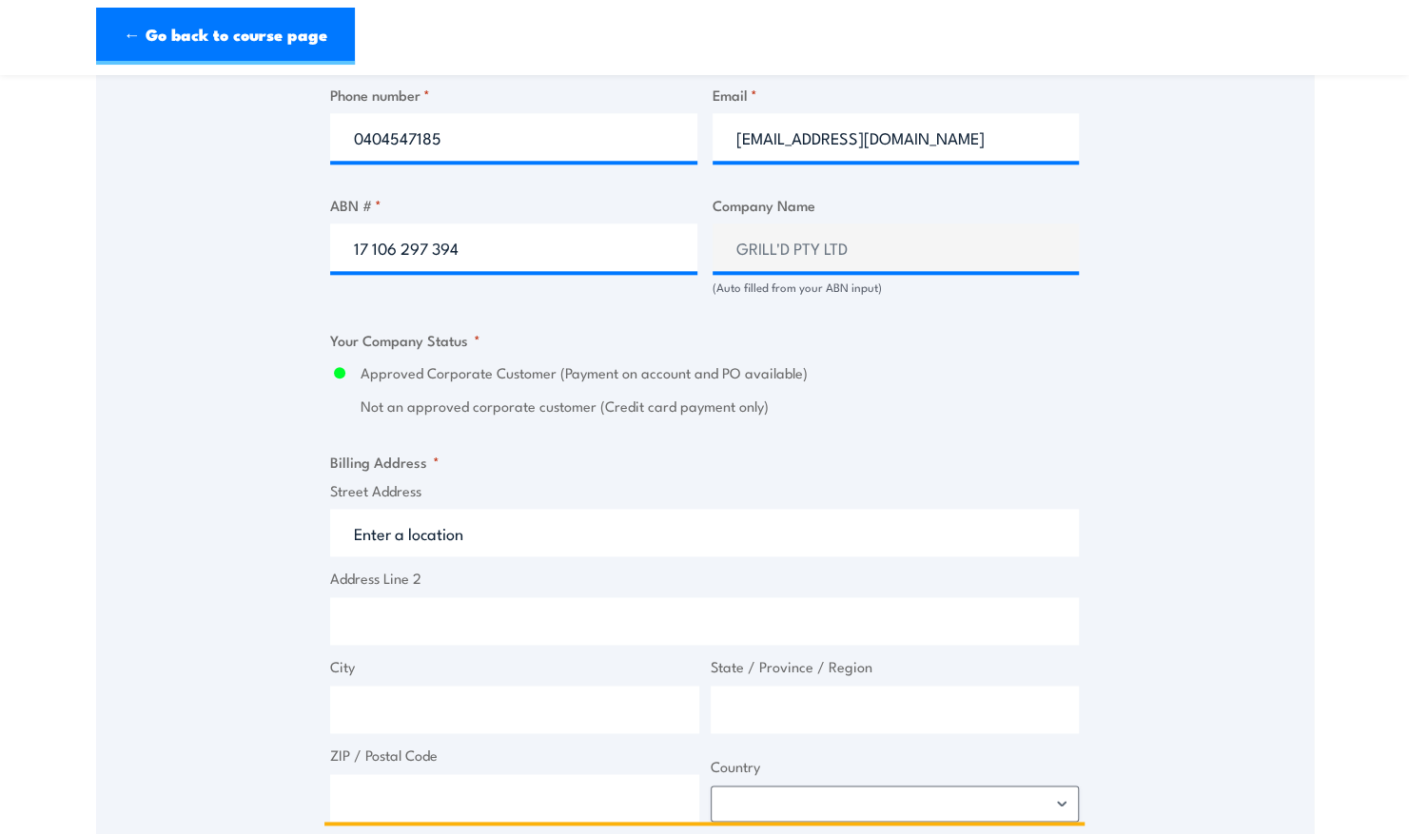
paste input "Level 1&2 [GEOGRAPHIC_DATA][STREET_ADDRESS][DEMOGRAPHIC_DATA]"
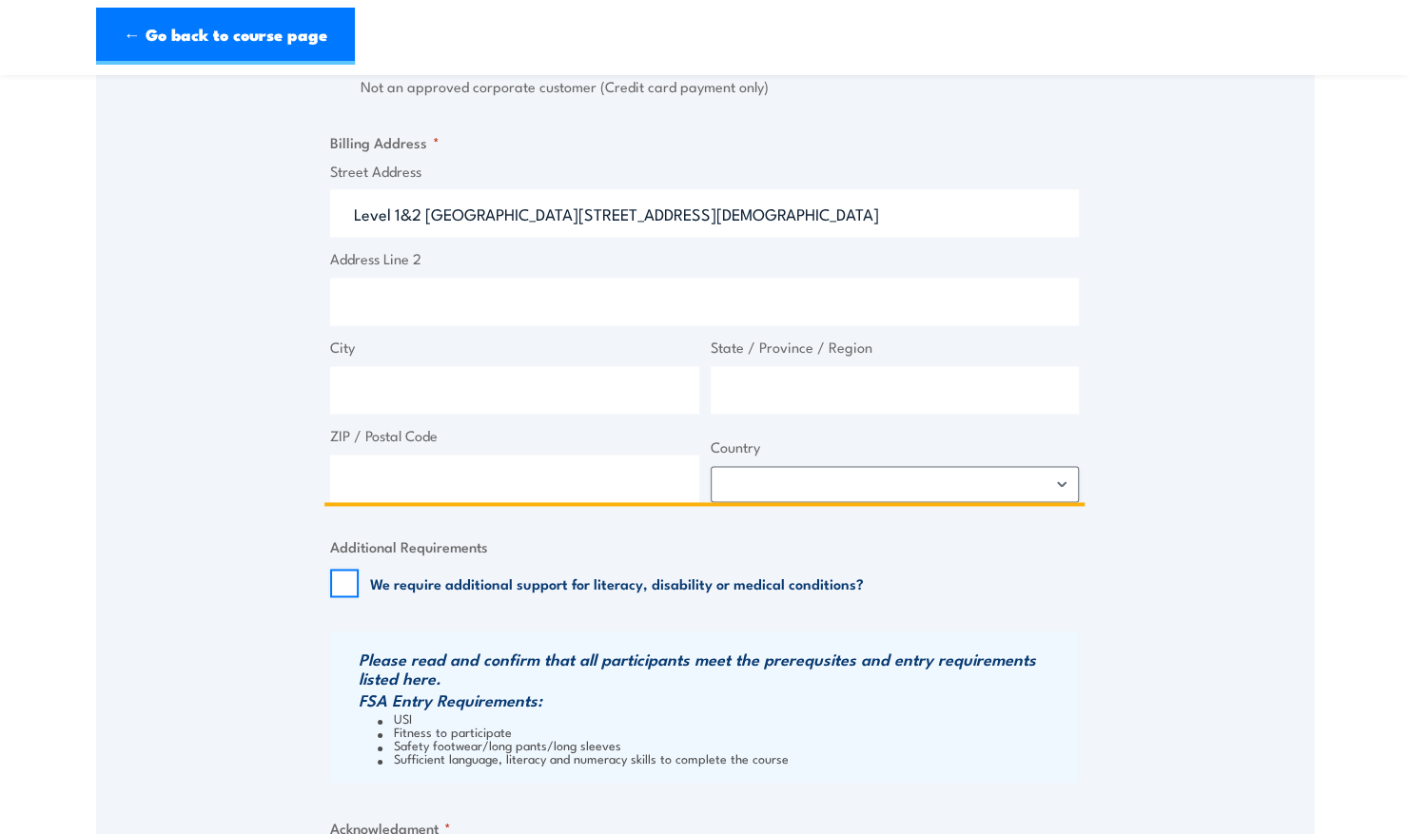
scroll to position [1419, 0]
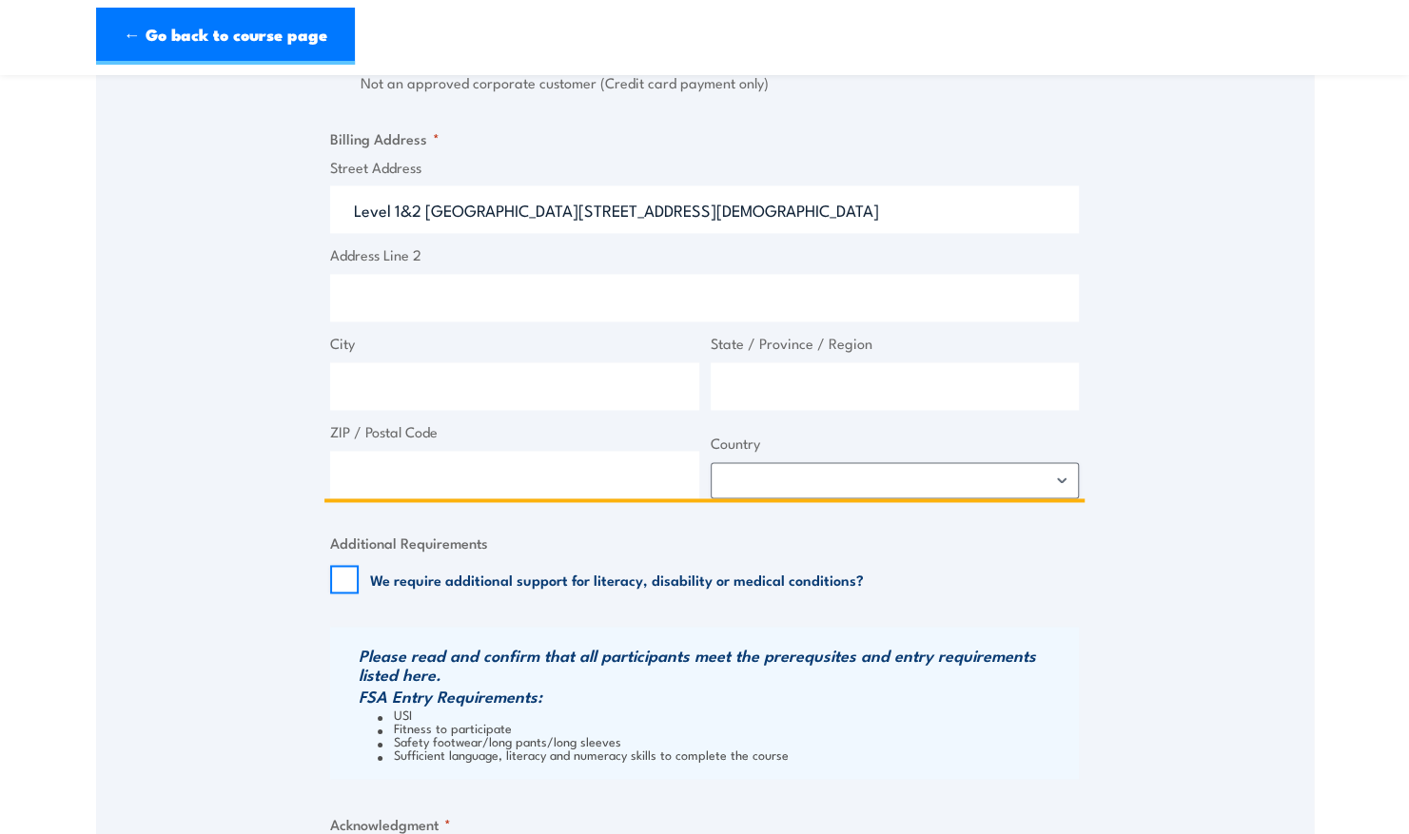
type input "Level 1&2 [GEOGRAPHIC_DATA][STREET_ADDRESS][DEMOGRAPHIC_DATA]"
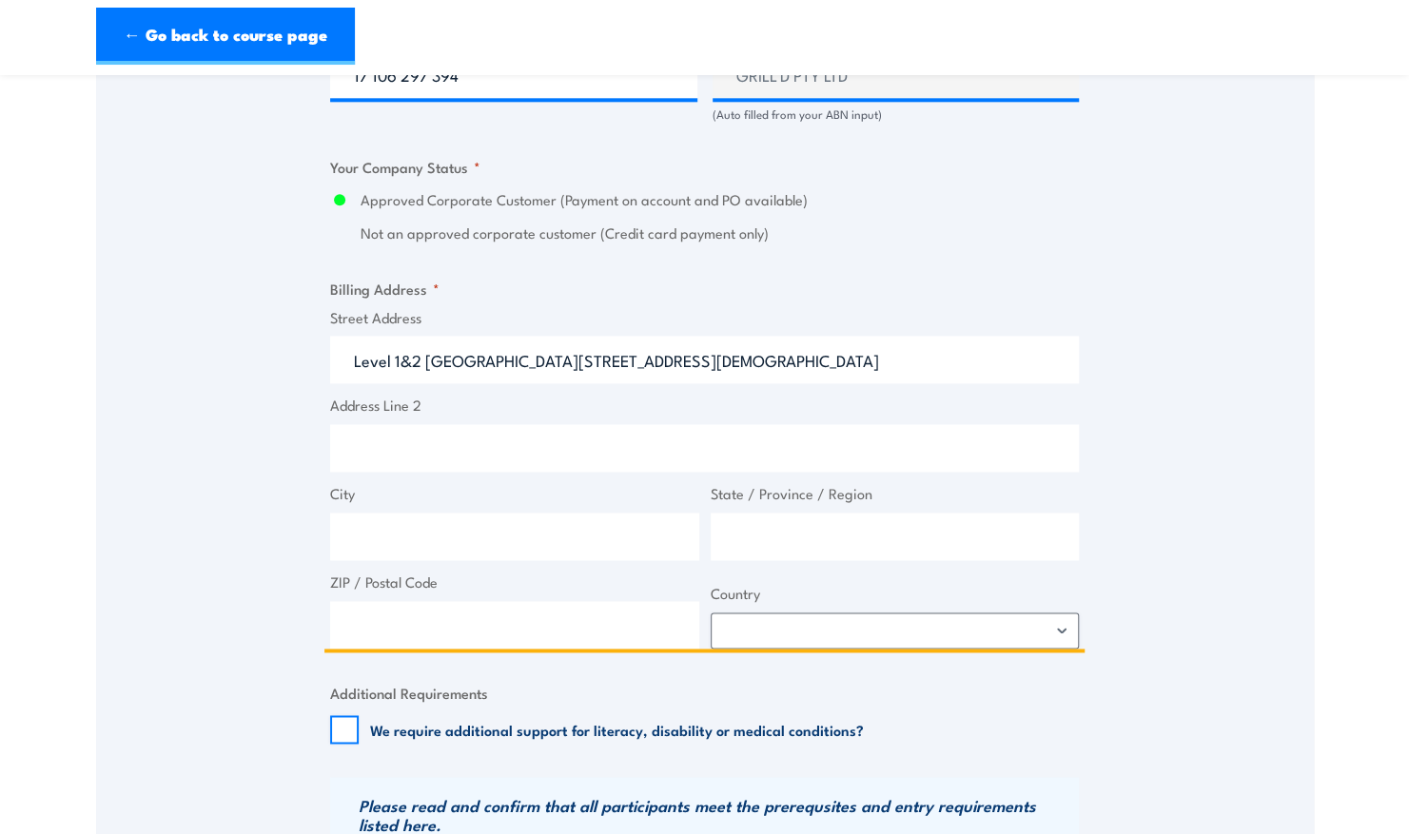
scroll to position [1272, 0]
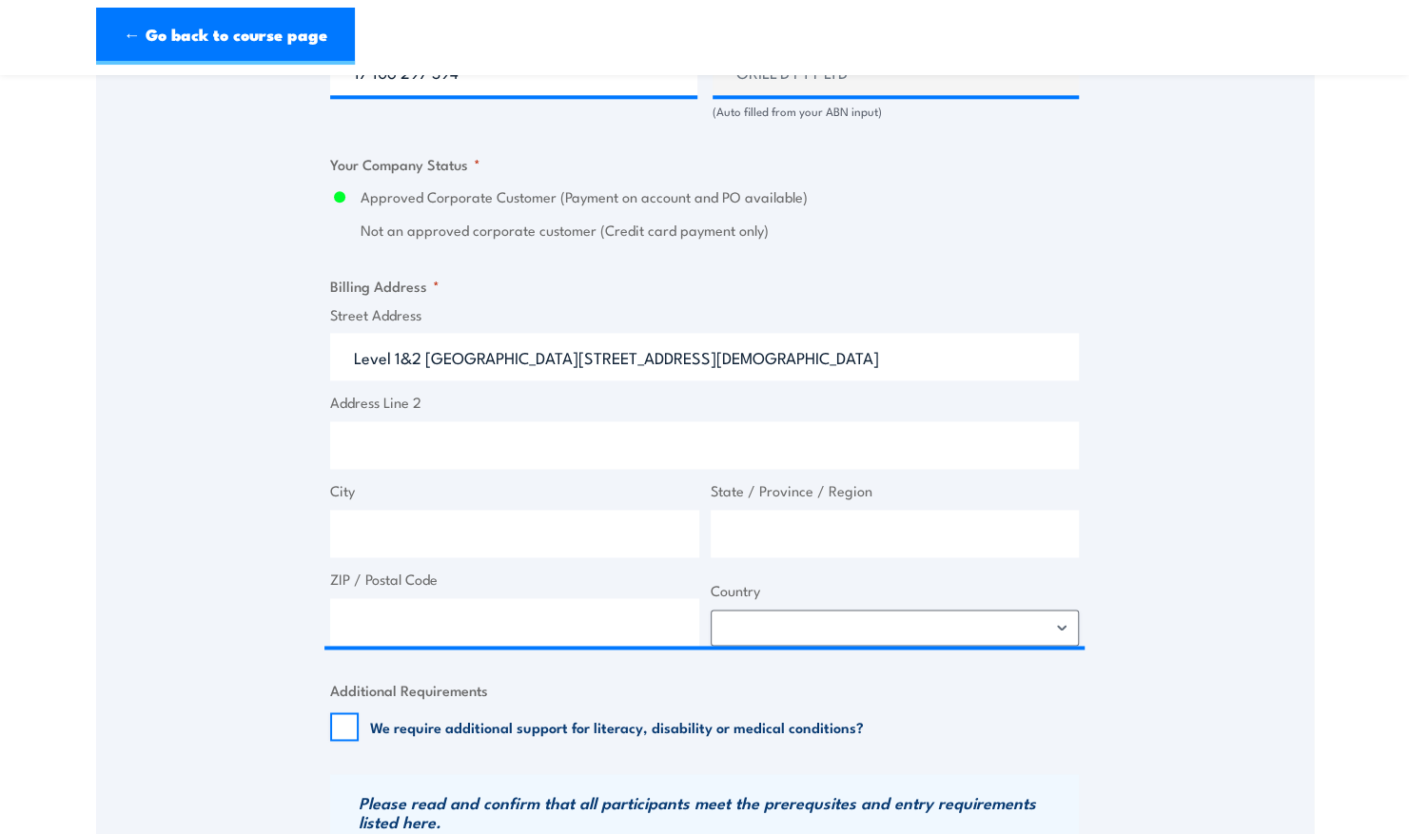
click at [394, 507] on span "City" at bounding box center [514, 518] width 380 height 77
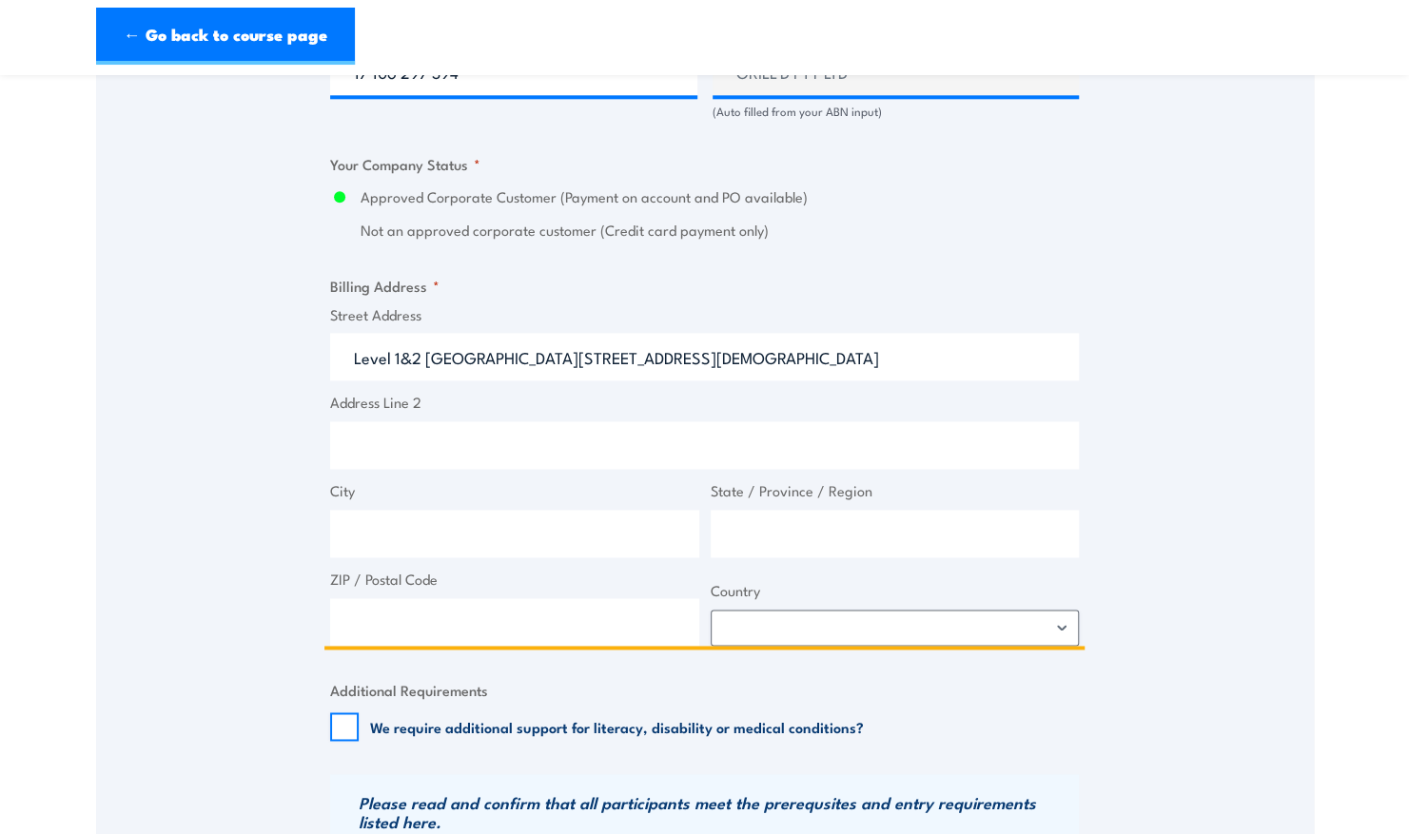
click at [394, 530] on input "City" at bounding box center [514, 534] width 369 height 48
click at [502, 544] on input "[GEOGRAPHIC_DATA]" at bounding box center [514, 534] width 369 height 48
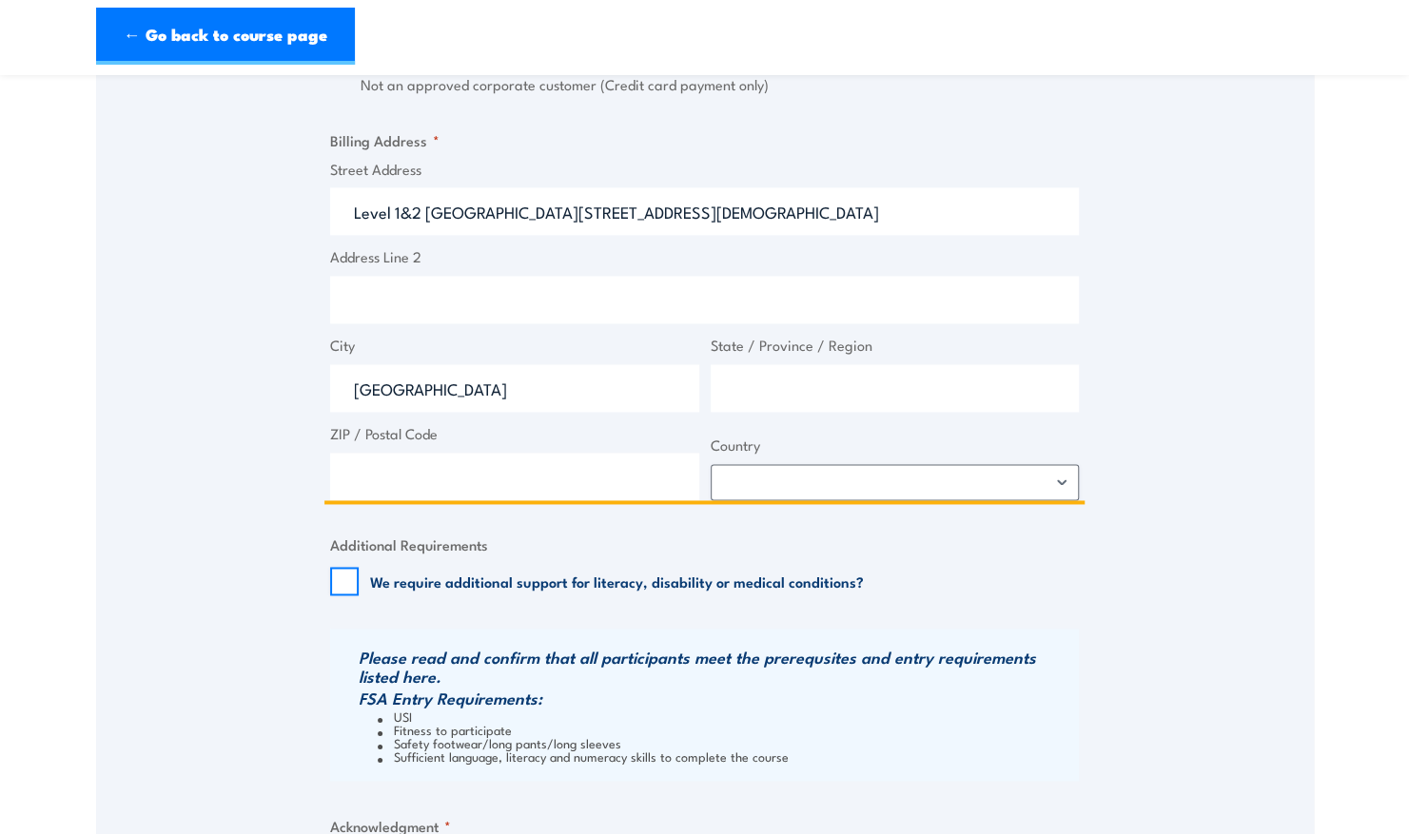
scroll to position [1418, 0]
type input "[GEOGRAPHIC_DATA]"
click at [841, 383] on input "State / Province / Region" at bounding box center [895, 387] width 369 height 48
type input "VIC"
click at [465, 482] on input "ZIP / Postal Code" at bounding box center [514, 476] width 369 height 48
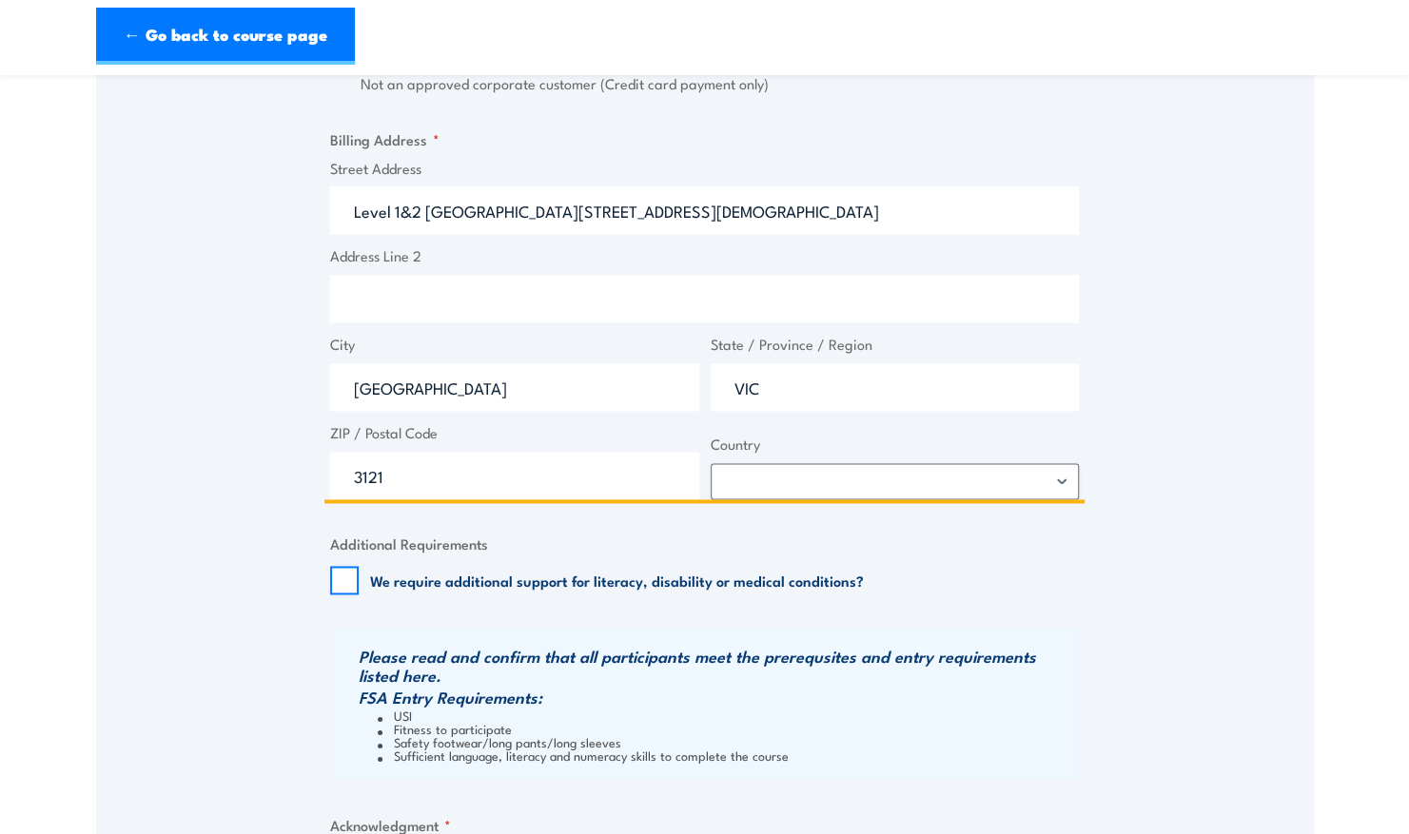
type input "3121"
click at [824, 479] on select "[GEOGRAPHIC_DATA] [GEOGRAPHIC_DATA] [GEOGRAPHIC_DATA] [US_STATE] [GEOGRAPHIC_DA…" at bounding box center [895, 481] width 369 height 36
click at [833, 479] on select "[GEOGRAPHIC_DATA] [GEOGRAPHIC_DATA] [GEOGRAPHIC_DATA] [US_STATE] [GEOGRAPHIC_DA…" at bounding box center [895, 481] width 369 height 36
select select "[GEOGRAPHIC_DATA]"
click at [711, 463] on select "[GEOGRAPHIC_DATA] [GEOGRAPHIC_DATA] [GEOGRAPHIC_DATA] [US_STATE] [GEOGRAPHIC_DA…" at bounding box center [895, 481] width 369 height 36
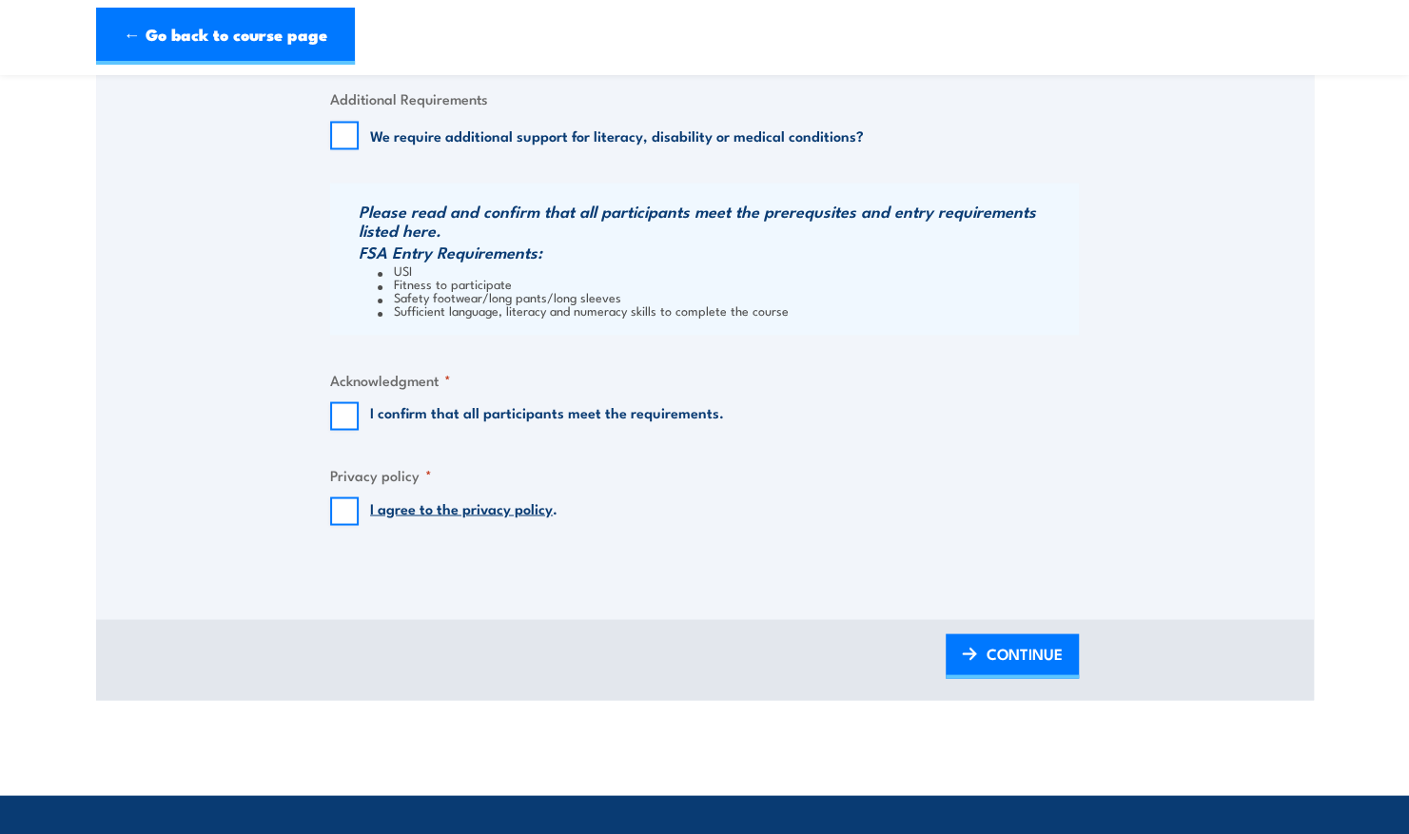
scroll to position [1866, 0]
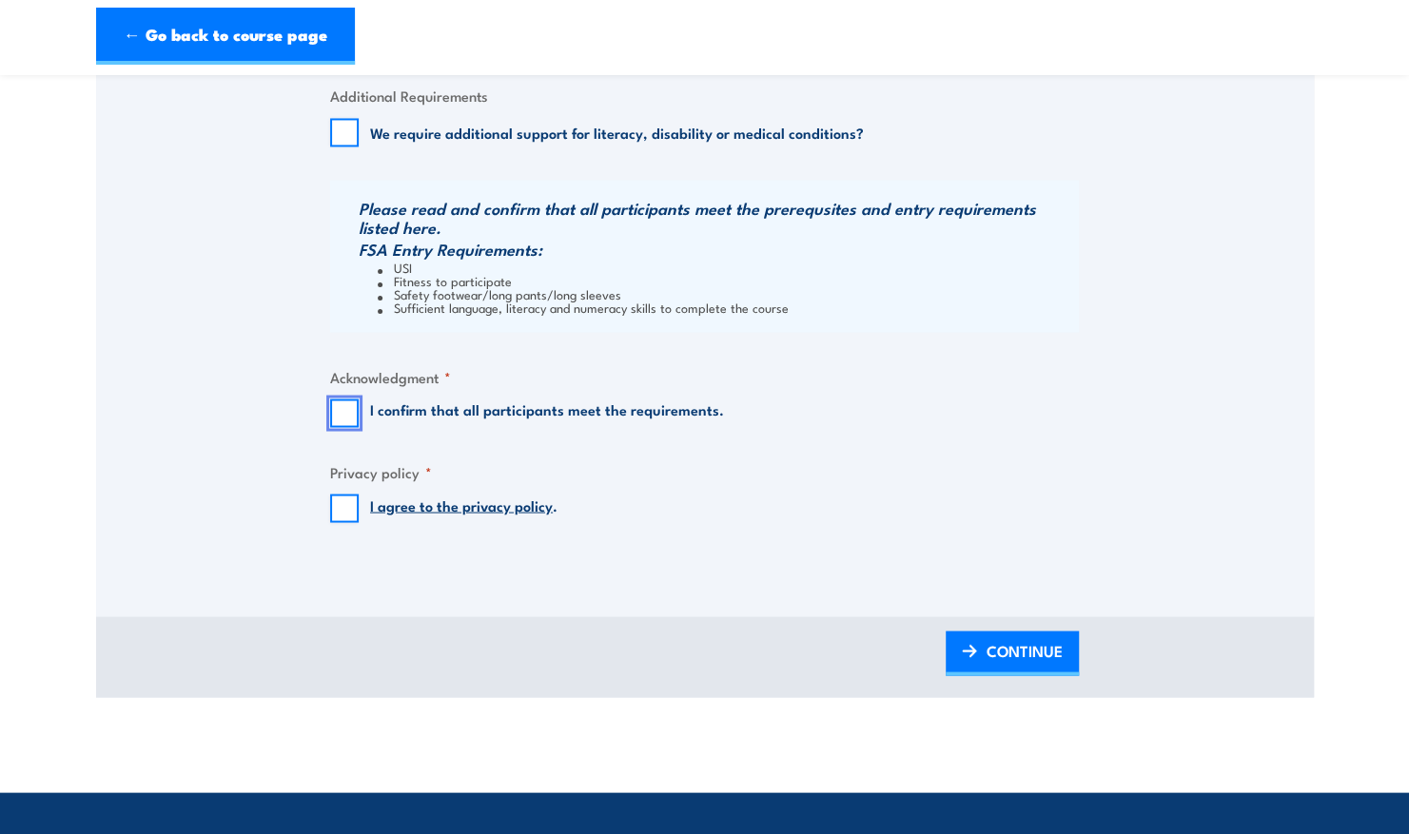
click at [356, 401] on input "I confirm that all participants meet the requirements." at bounding box center [344, 413] width 29 height 29
checkbox input "true"
click at [342, 505] on input "I agree to the privacy policy ." at bounding box center [344, 508] width 29 height 29
checkbox input "true"
click at [1008, 635] on span "CONTINUE" at bounding box center [1024, 650] width 76 height 50
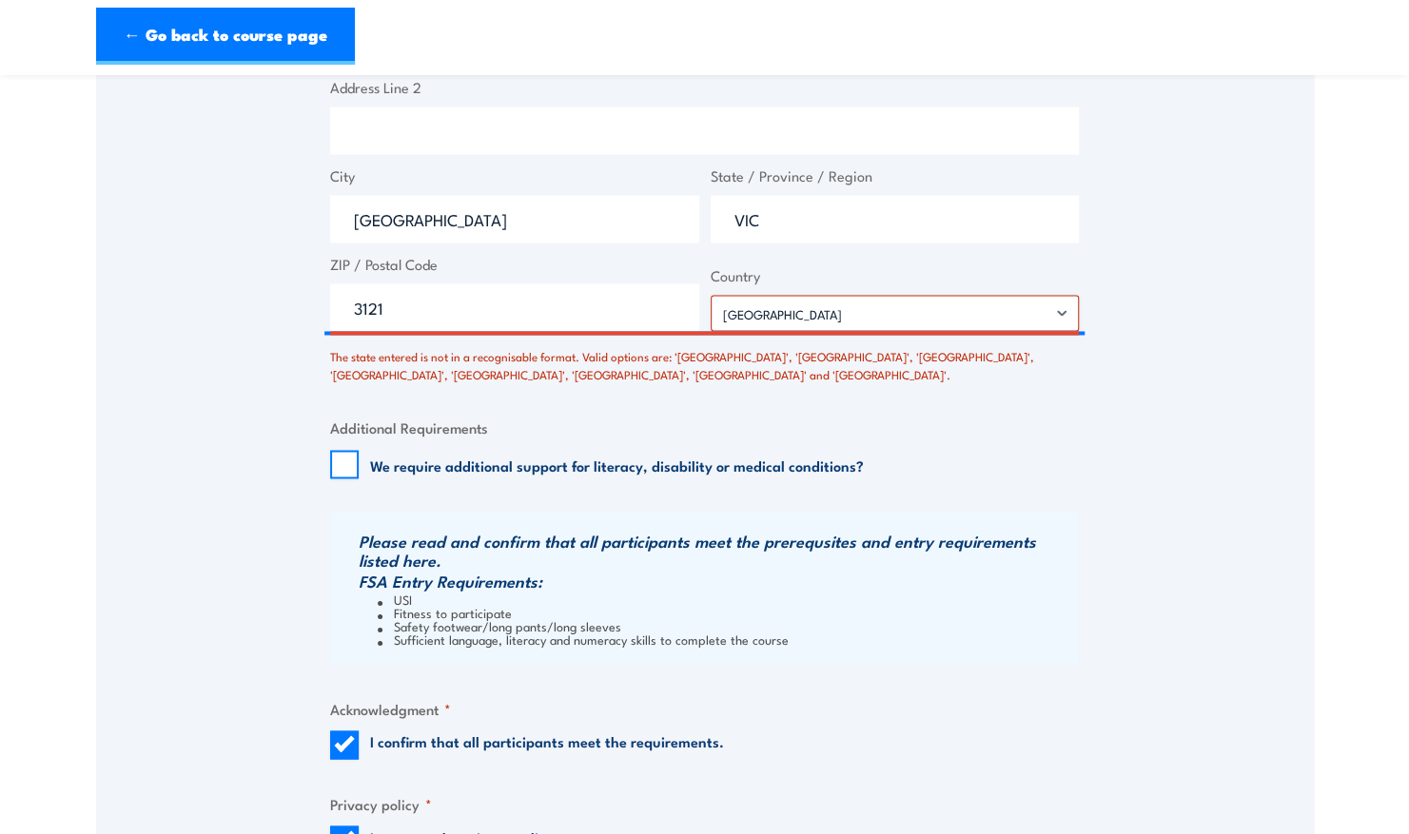
scroll to position [1662, 0]
click at [774, 223] on input "VIC" at bounding box center [895, 218] width 369 height 48
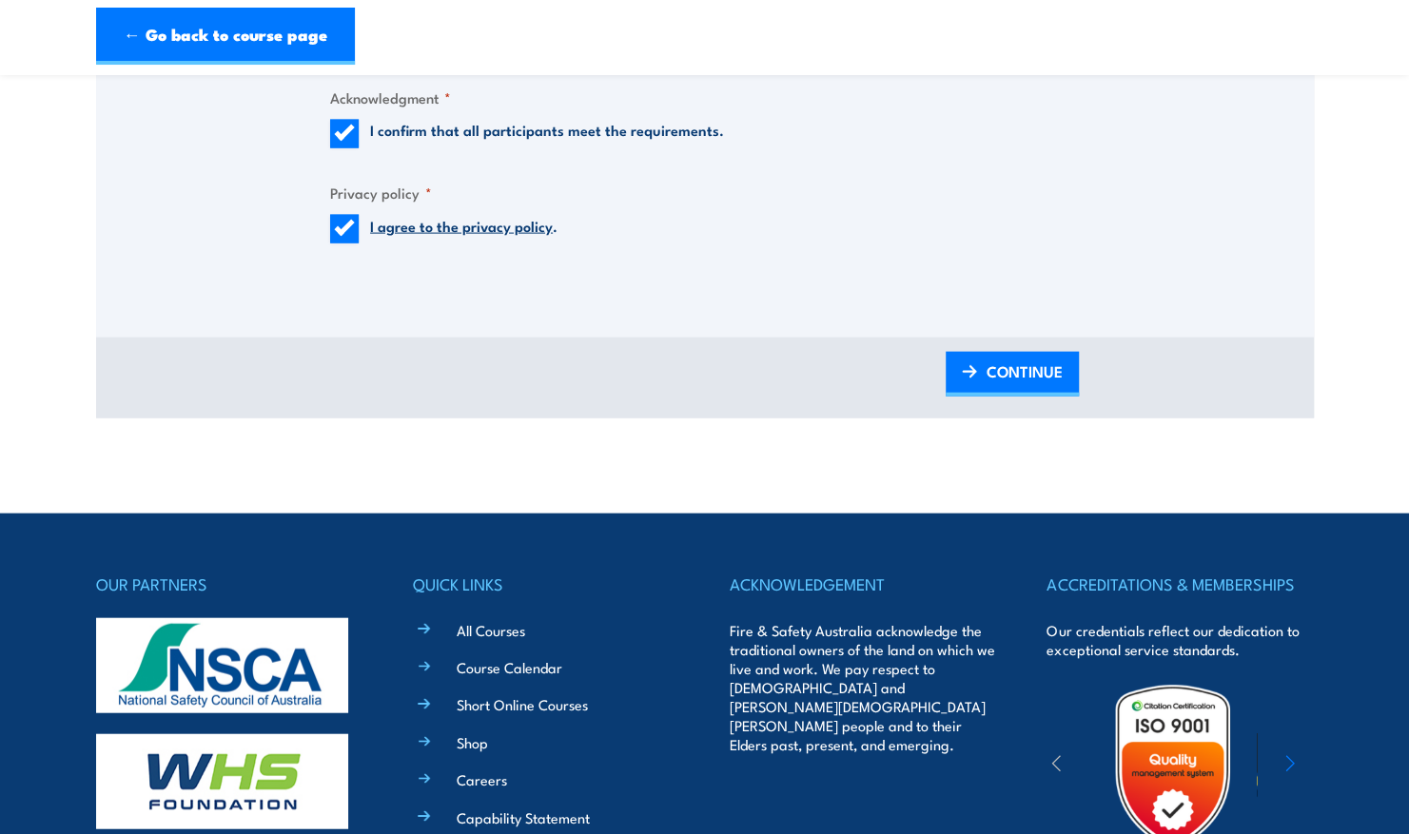
scroll to position [2099, 0]
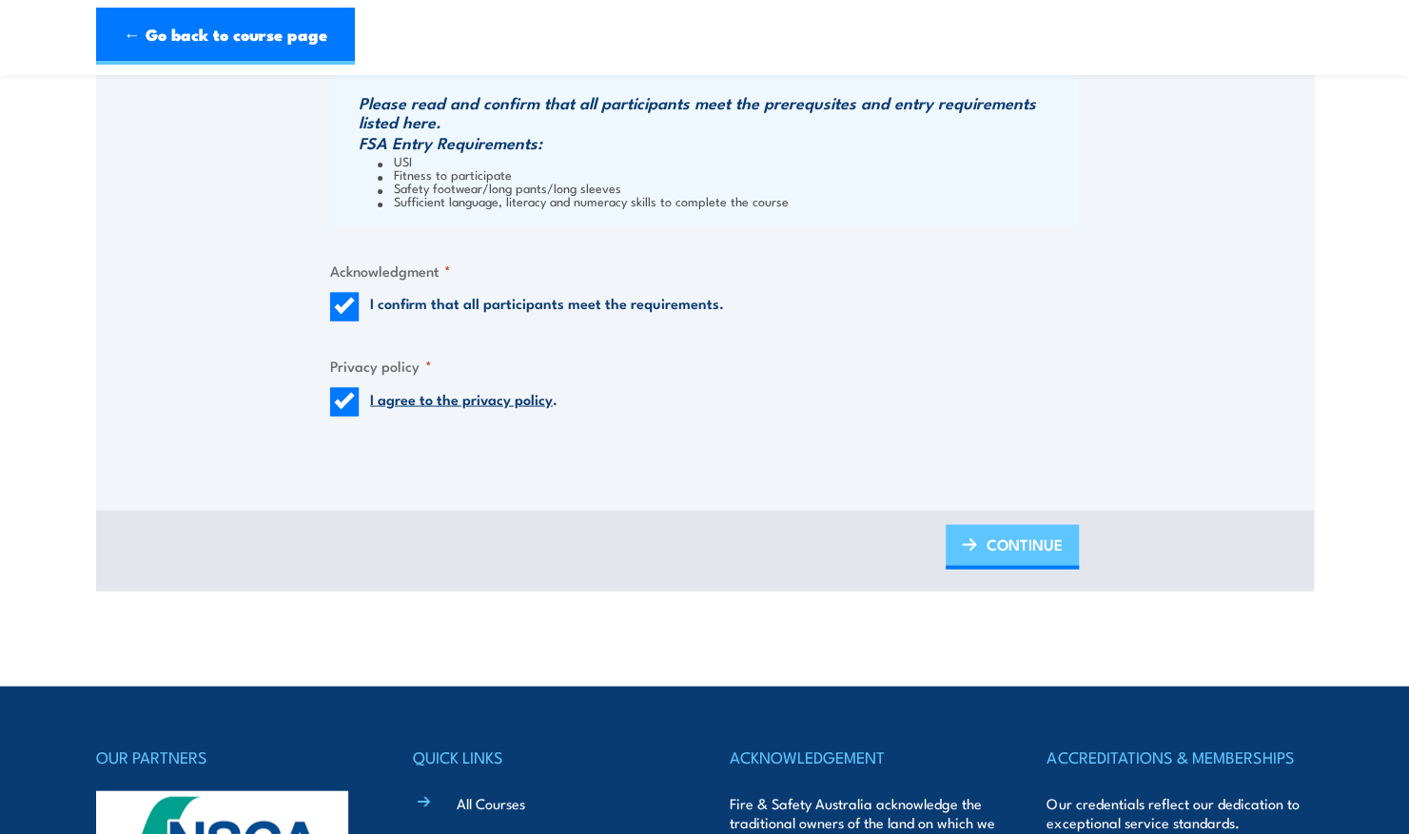
type input "Victoria"
click at [1027, 548] on span "CONTINUE" at bounding box center [1024, 543] width 76 height 50
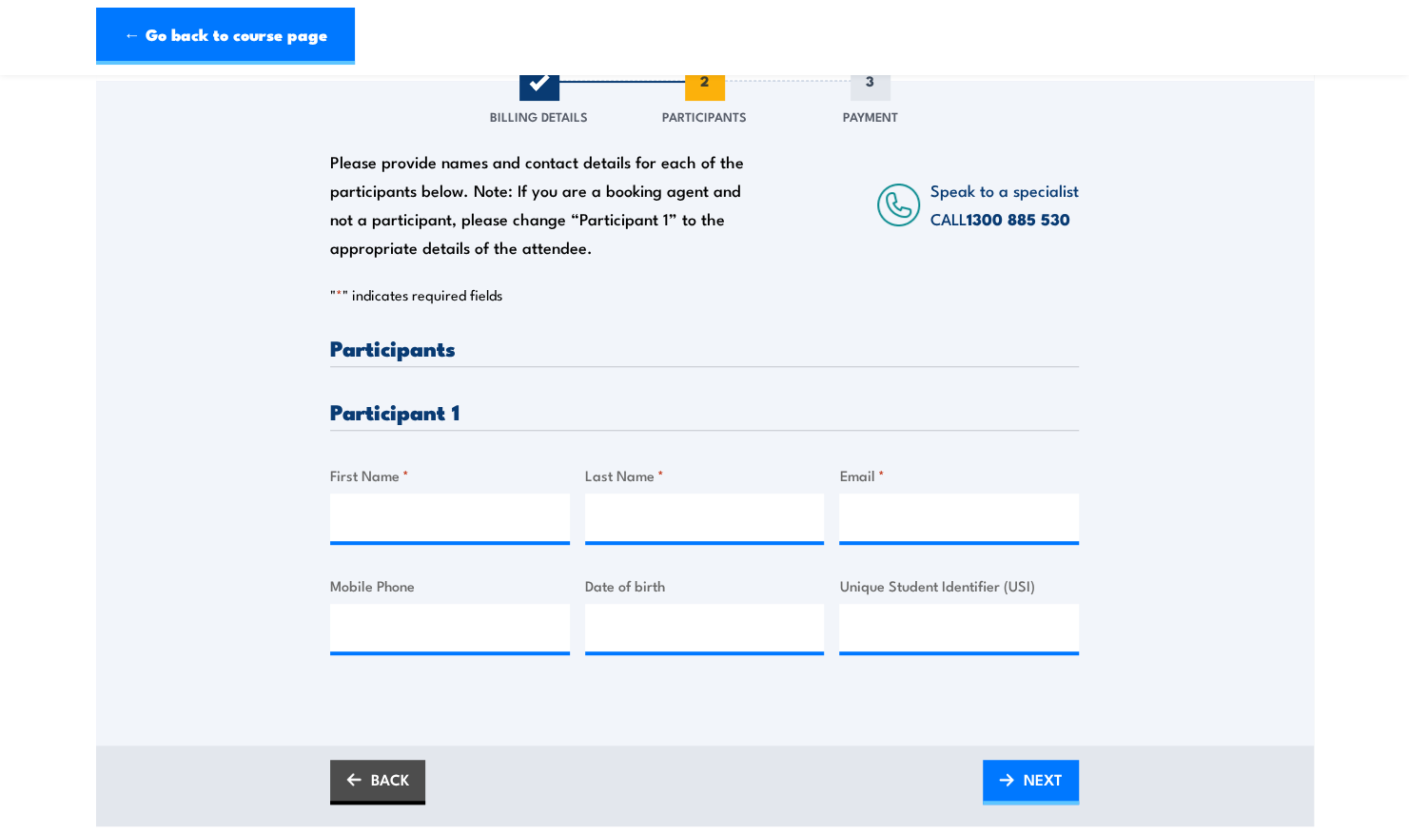
scroll to position [250, 0]
click at [513, 504] on input "First Name *" at bounding box center [450, 517] width 240 height 48
type input "[PERSON_NAME]"
type input "[EMAIL_ADDRESS][DOMAIN_NAME]"
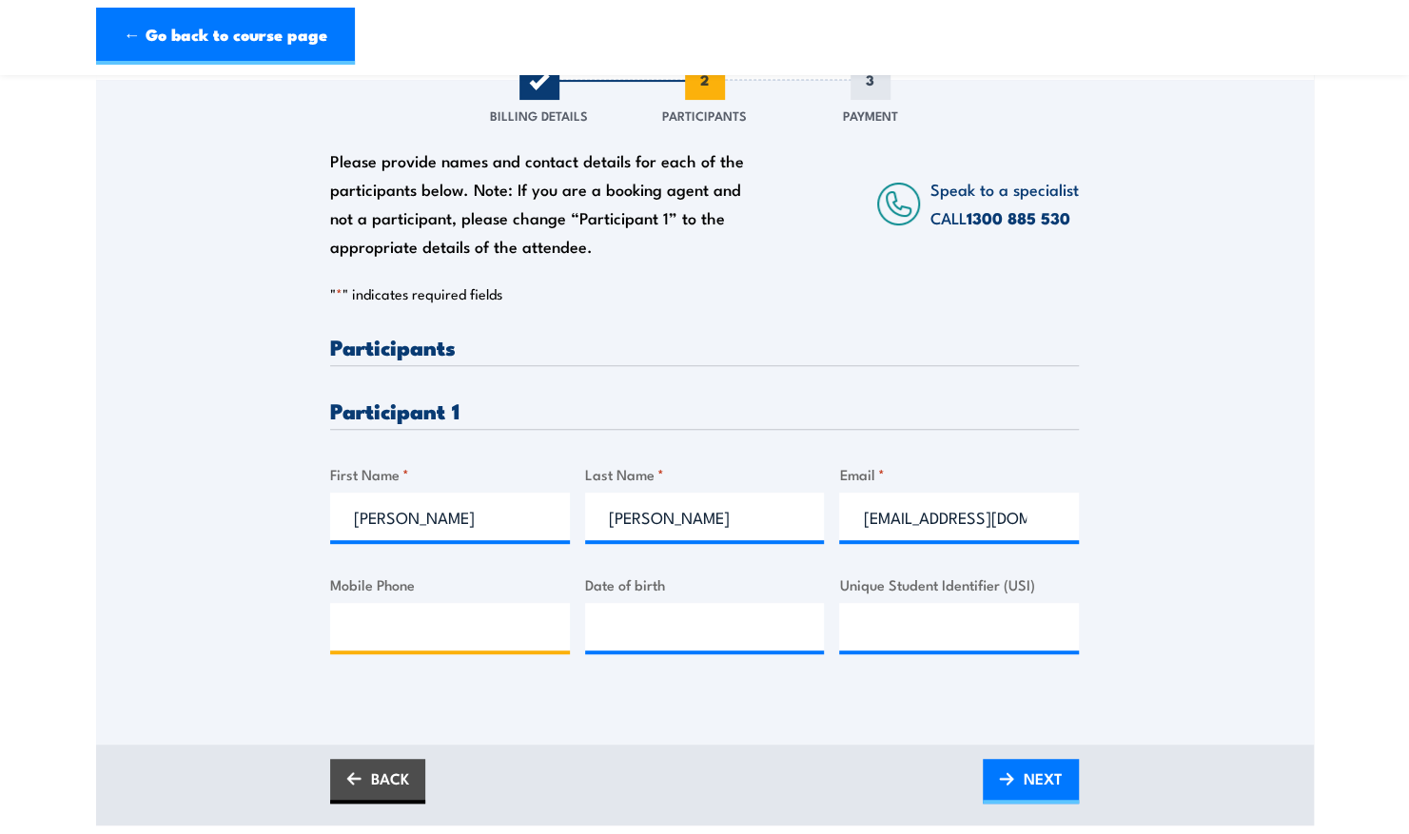
type input "0404547185"
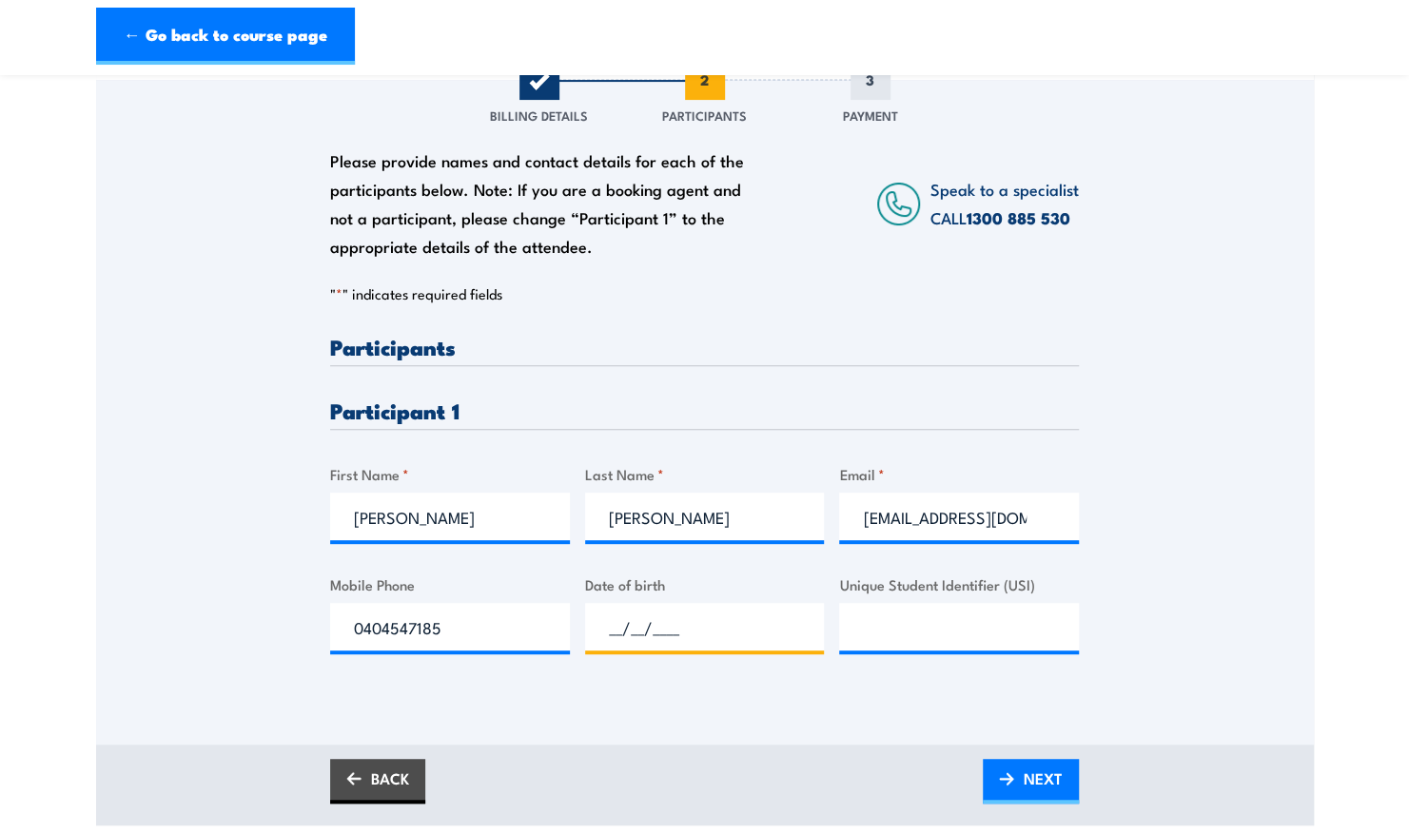
click at [677, 631] on input "__/__/____" at bounding box center [705, 627] width 240 height 48
type input "[DATE]"
click at [1014, 770] on link "NEXT" at bounding box center [1031, 781] width 96 height 45
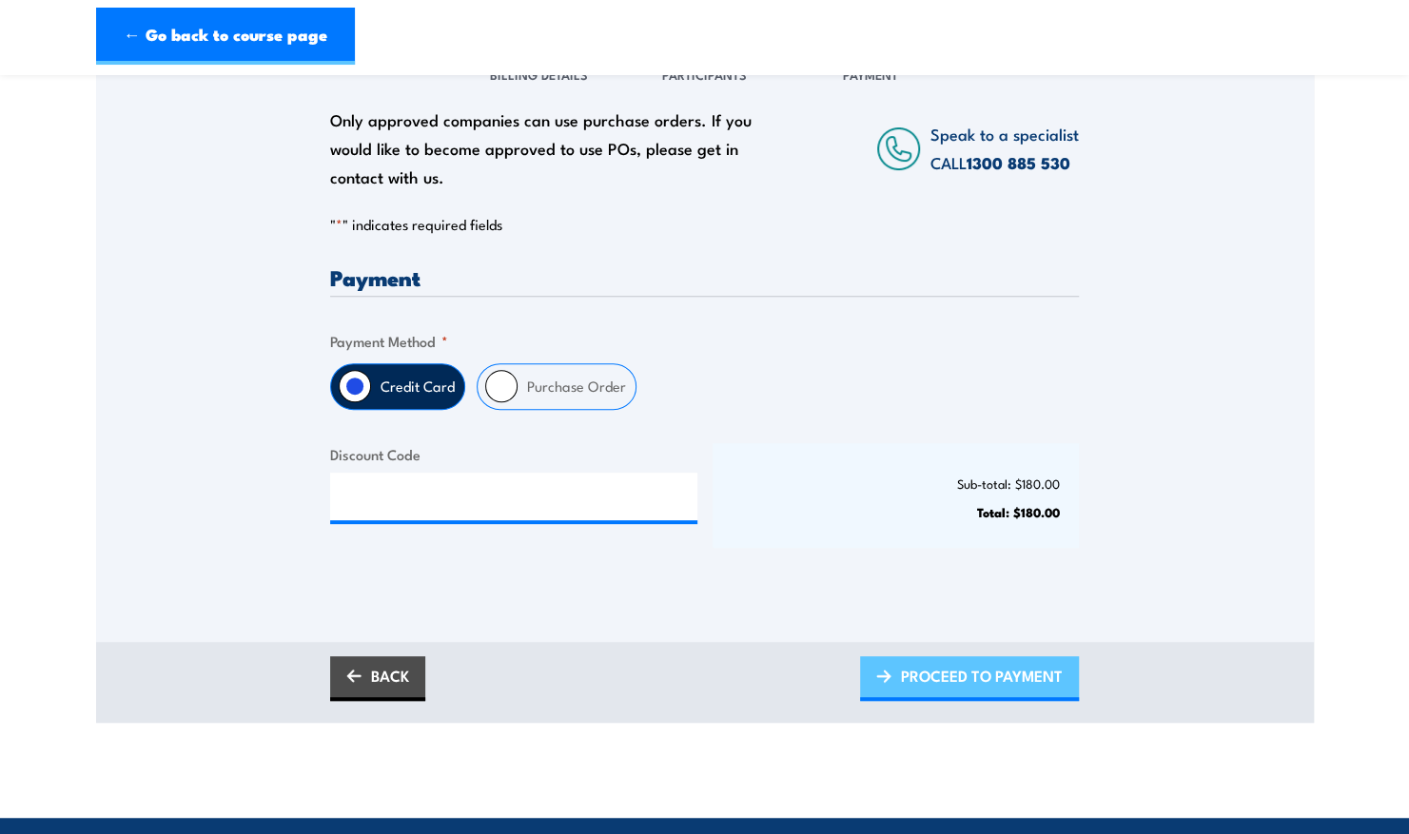
scroll to position [319, 0]
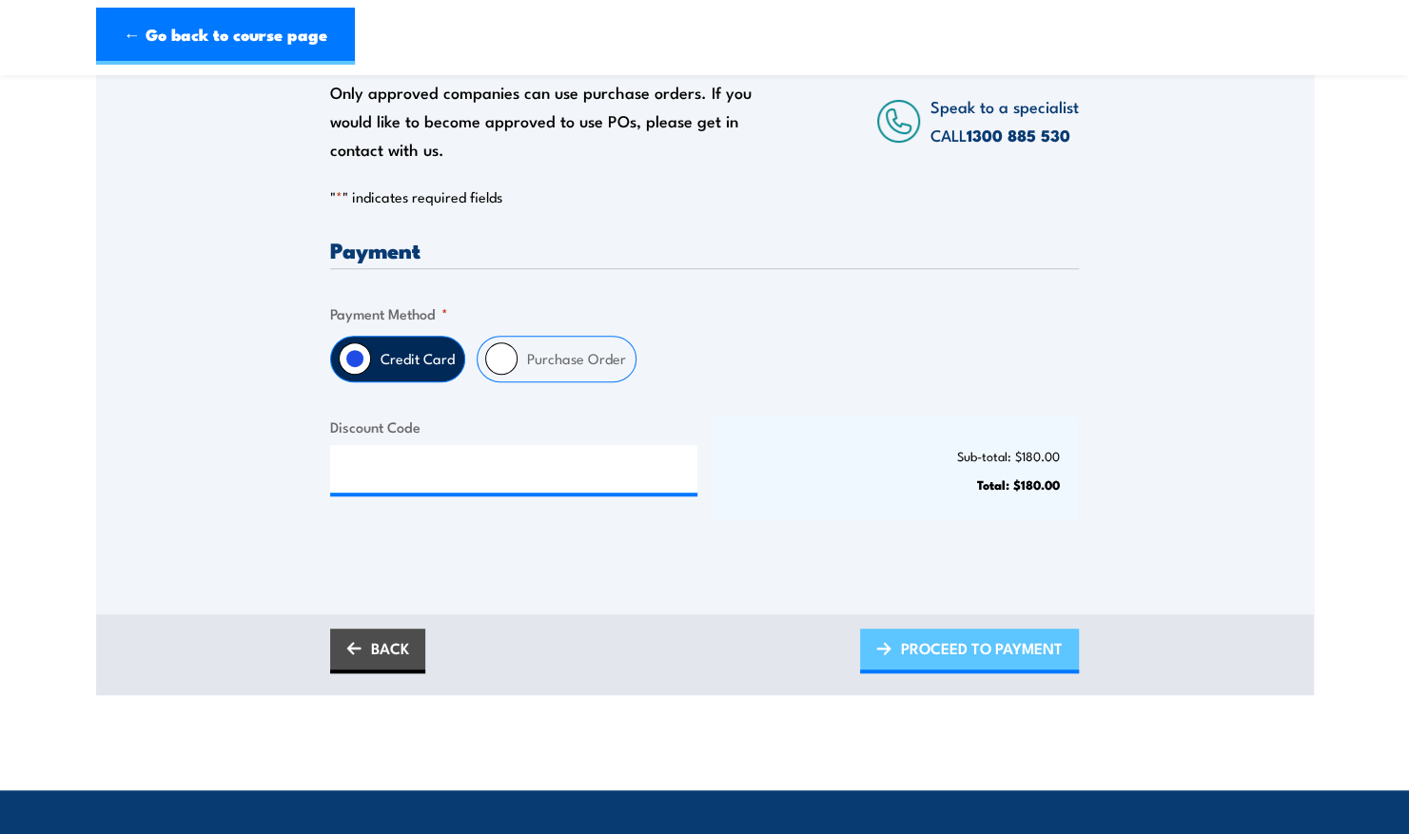
click at [951, 648] on span "PROCEED TO PAYMENT" at bounding box center [982, 648] width 162 height 50
